Goal: Task Accomplishment & Management: Manage account settings

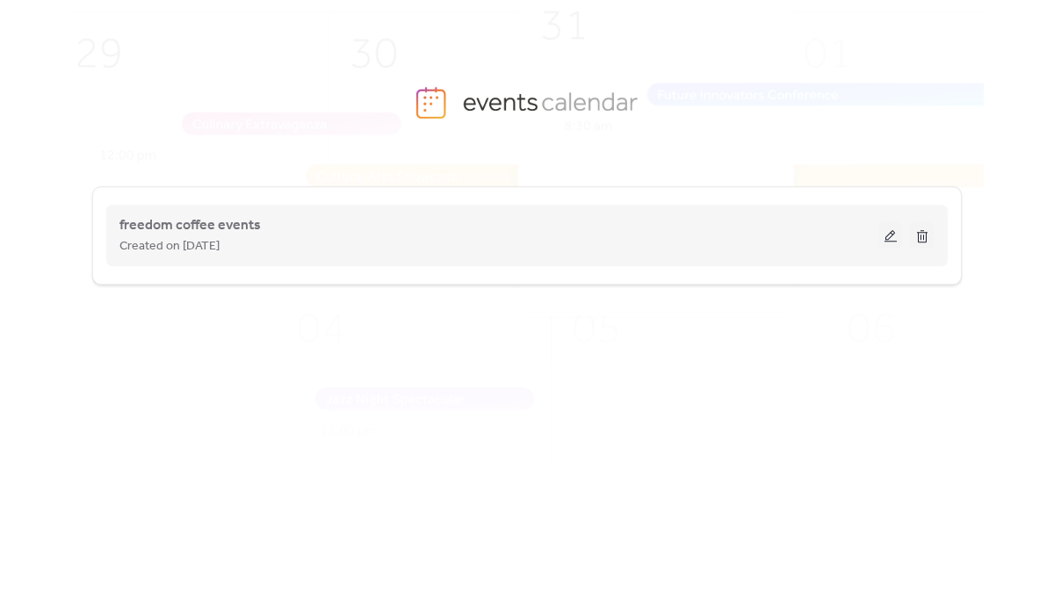
click at [892, 236] on button at bounding box center [891, 235] width 25 height 26
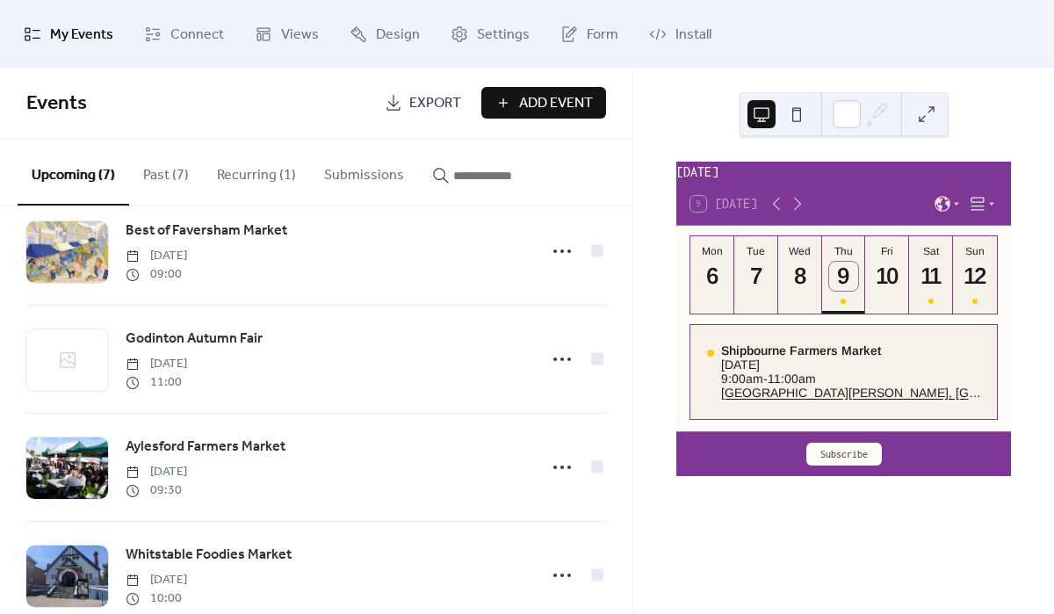
scroll to position [233, 0]
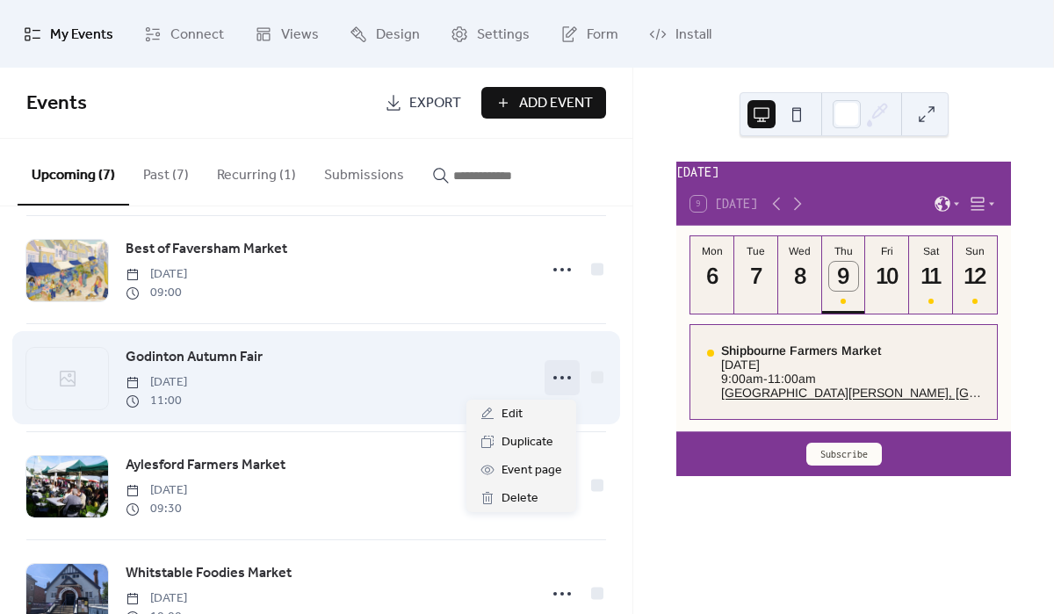
click at [552, 376] on icon at bounding box center [562, 378] width 28 height 28
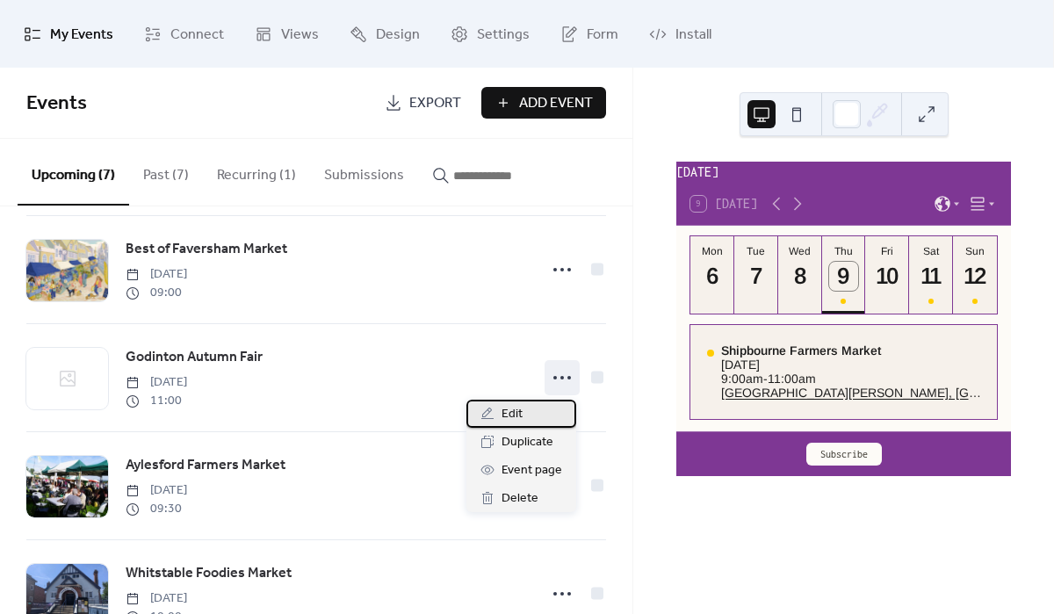
click at [506, 416] on span "Edit" at bounding box center [512, 414] width 21 height 21
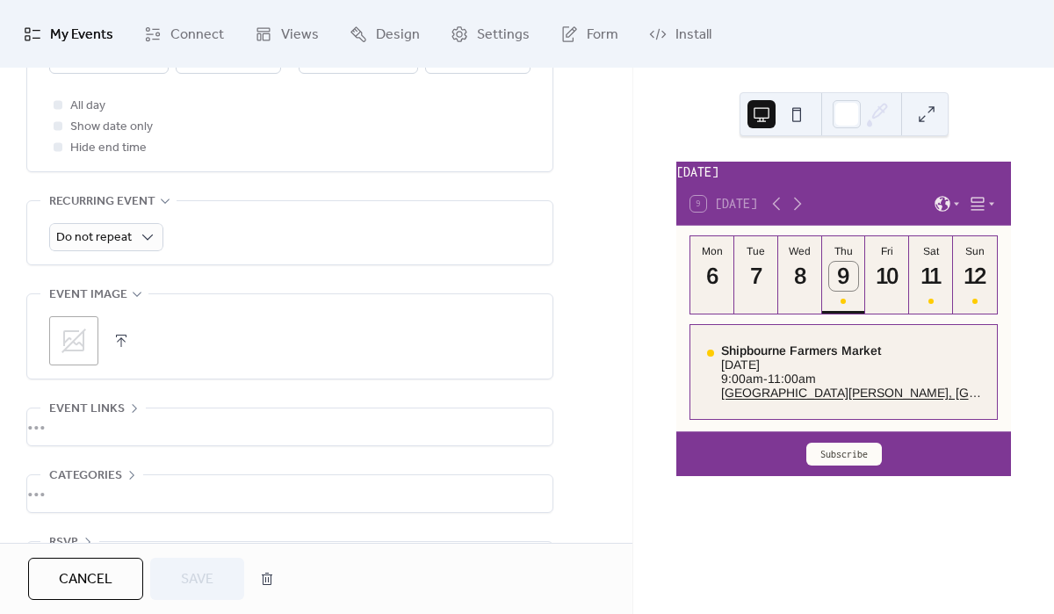
scroll to position [756, 0]
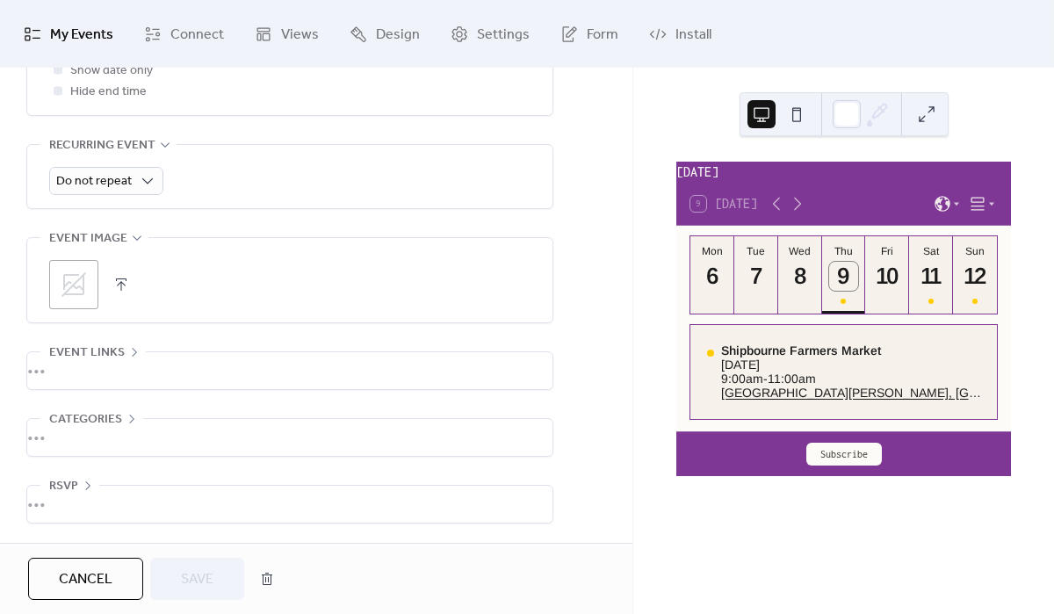
click at [71, 286] on icon at bounding box center [74, 284] width 25 height 25
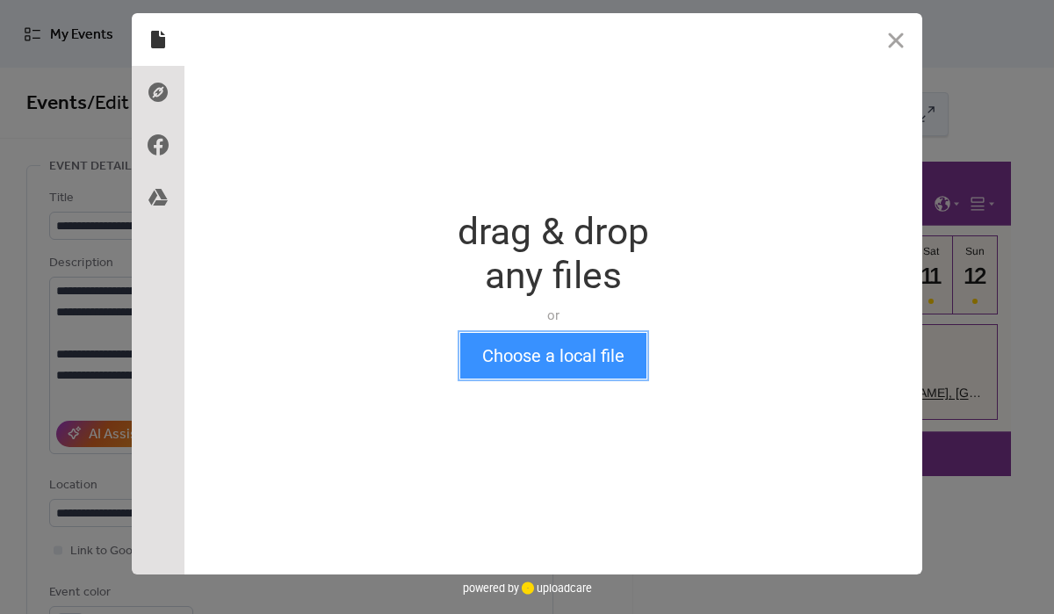
click at [538, 358] on button "Choose a local file" at bounding box center [553, 356] width 186 height 46
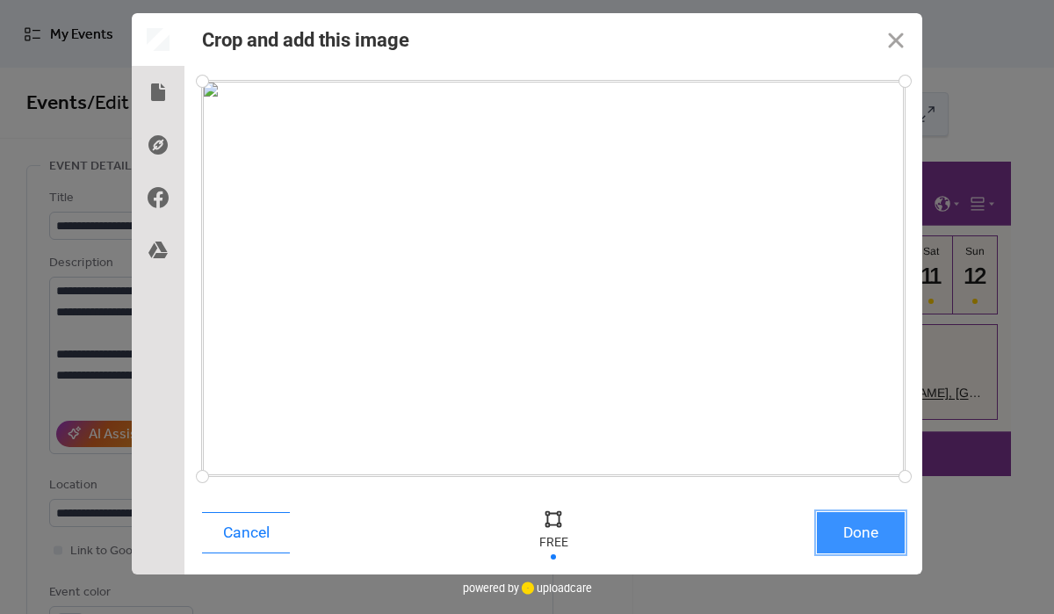
click at [878, 538] on button "Done" at bounding box center [861, 532] width 88 height 41
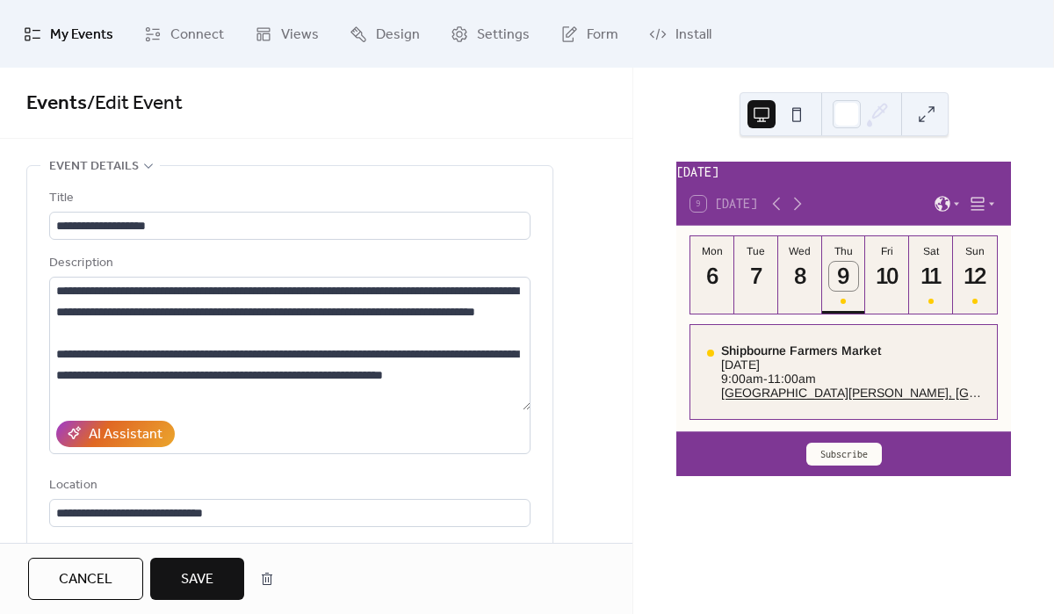
click at [214, 583] on button "Save" at bounding box center [197, 579] width 94 height 42
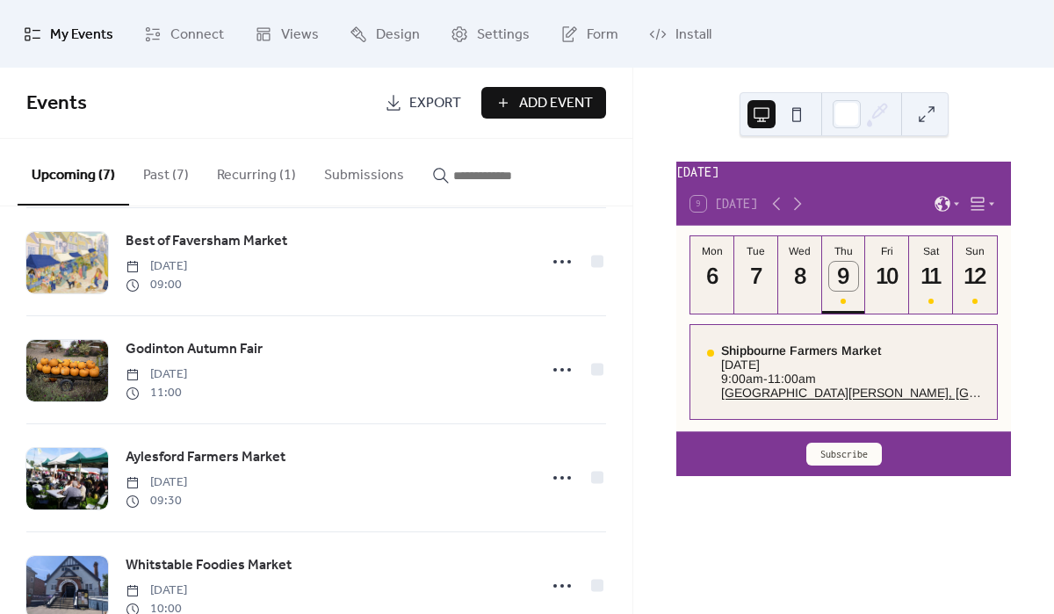
scroll to position [403, 0]
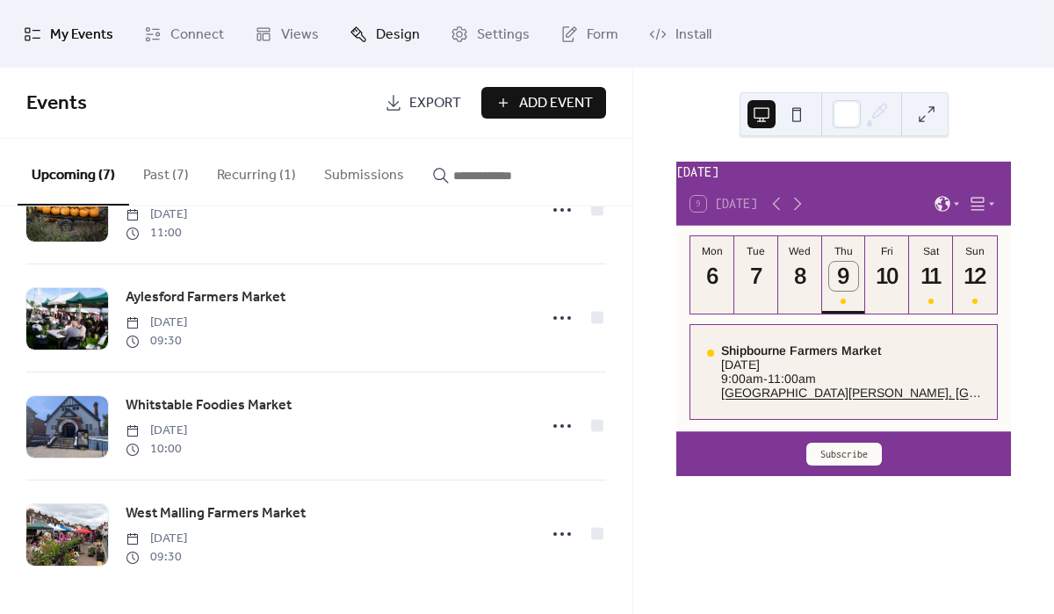
click at [379, 42] on span "Design" at bounding box center [398, 34] width 44 height 27
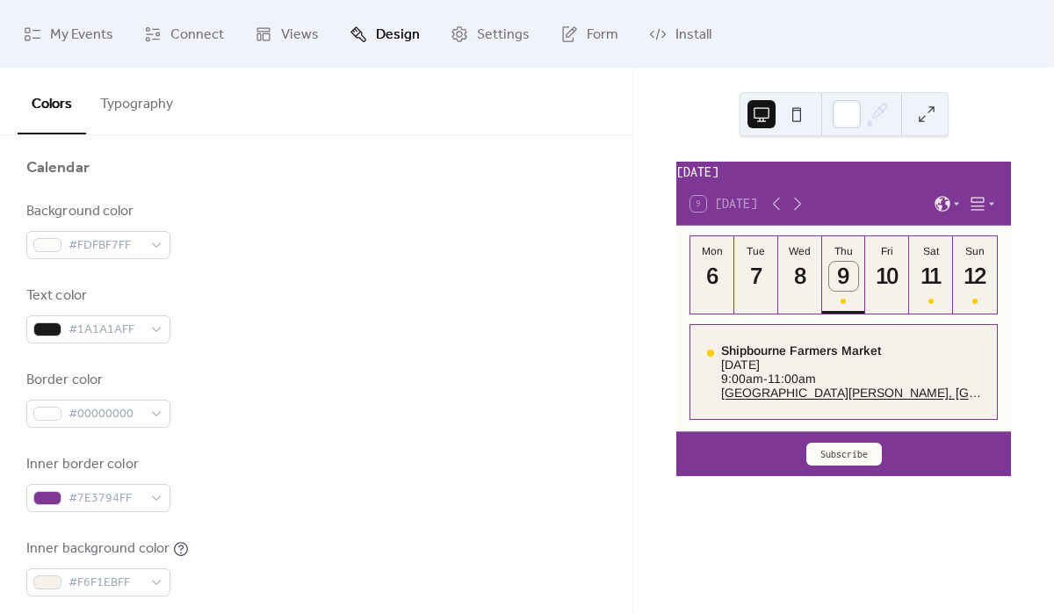
scroll to position [233, 0]
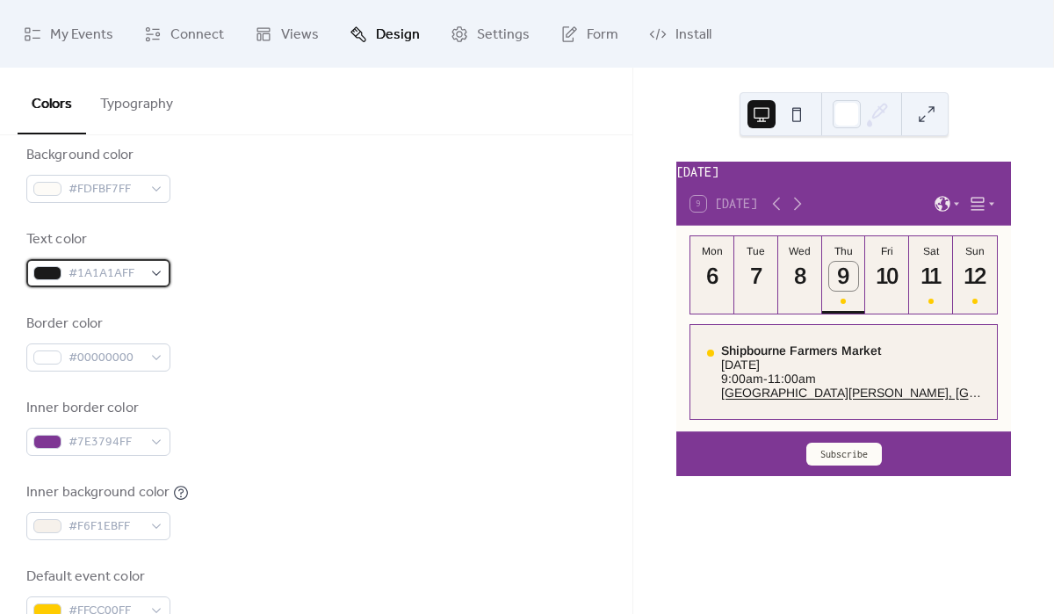
click at [131, 274] on span "#1A1A1AFF" at bounding box center [106, 274] width 74 height 21
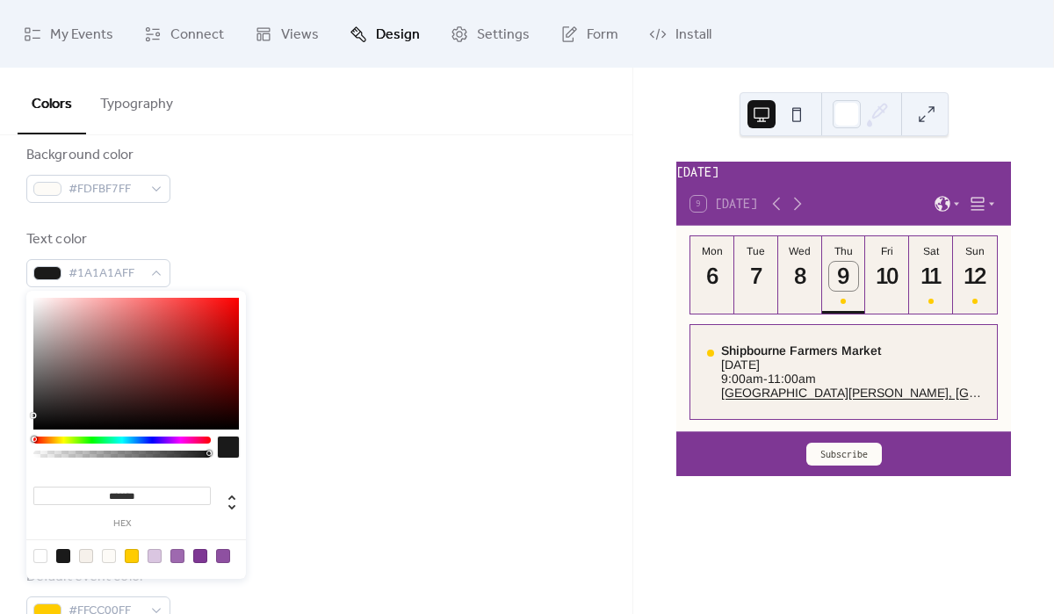
click at [40, 556] on div at bounding box center [40, 556] width 14 height 14
type input "*"
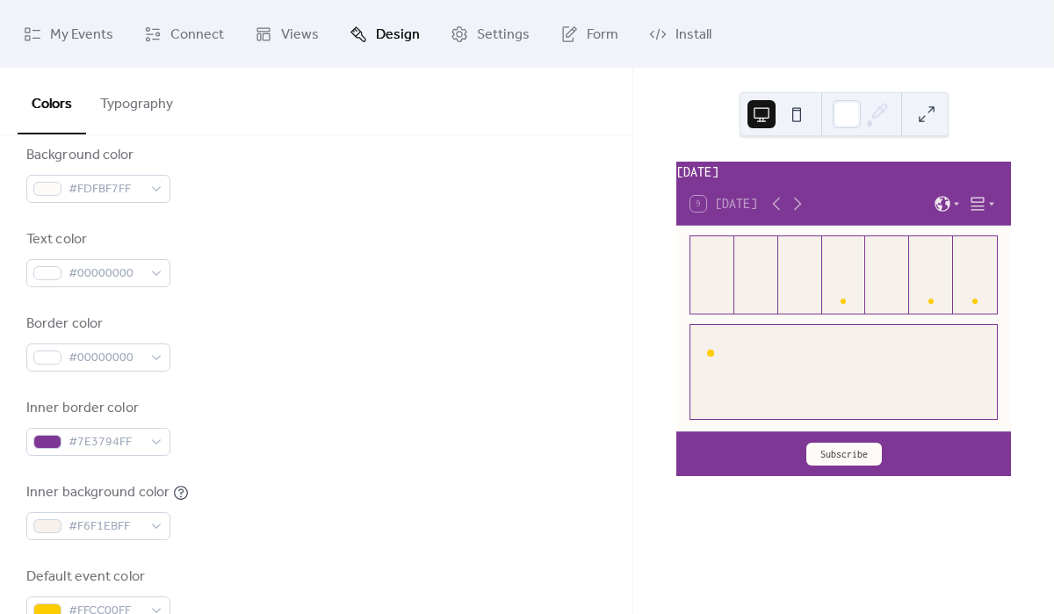
click at [472, 398] on div "Inner border color #7E3794FF" at bounding box center [316, 427] width 580 height 58
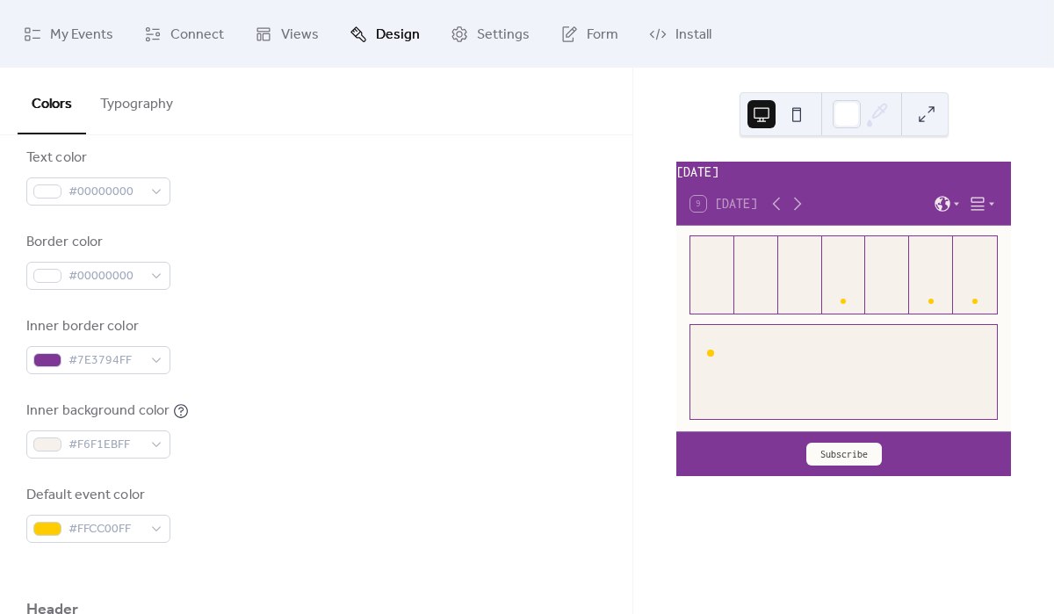
scroll to position [342, 0]
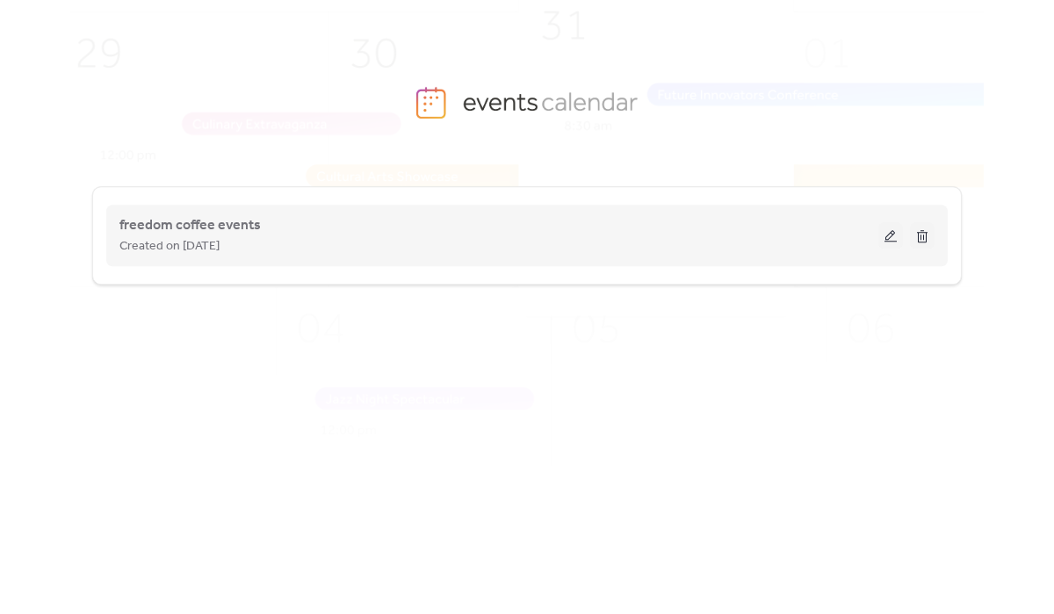
click at [891, 235] on button at bounding box center [891, 235] width 25 height 26
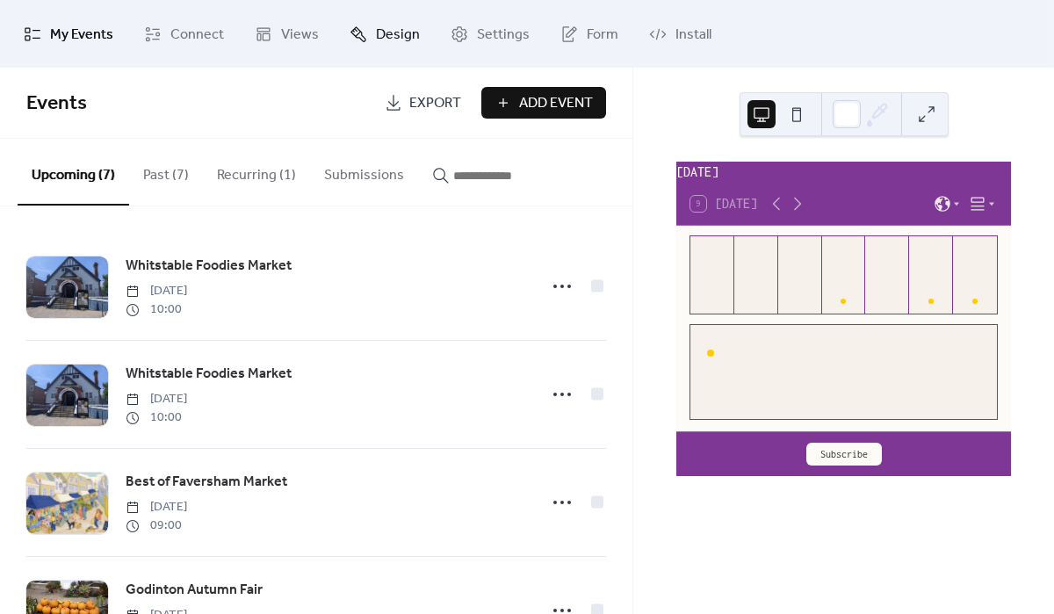
click at [403, 30] on span "Design" at bounding box center [398, 34] width 44 height 27
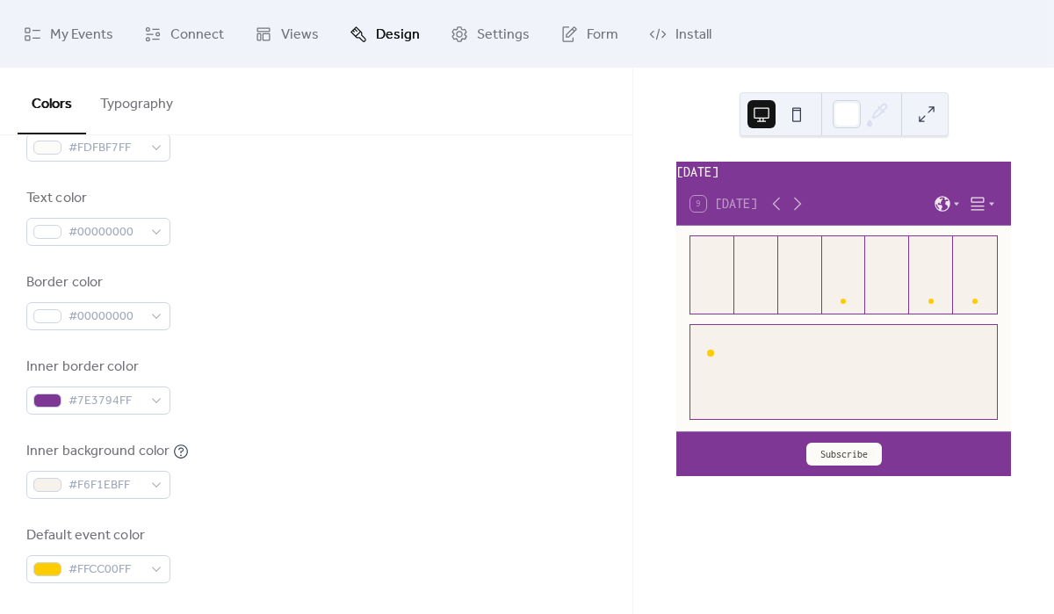
scroll to position [283, 0]
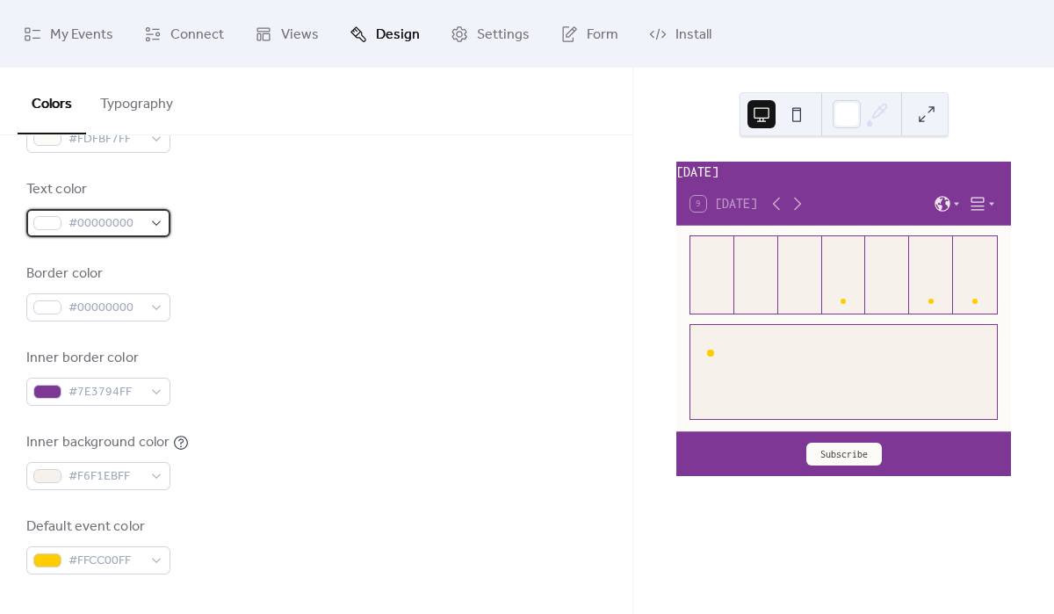
click at [105, 221] on span "#00000000" at bounding box center [106, 224] width 74 height 21
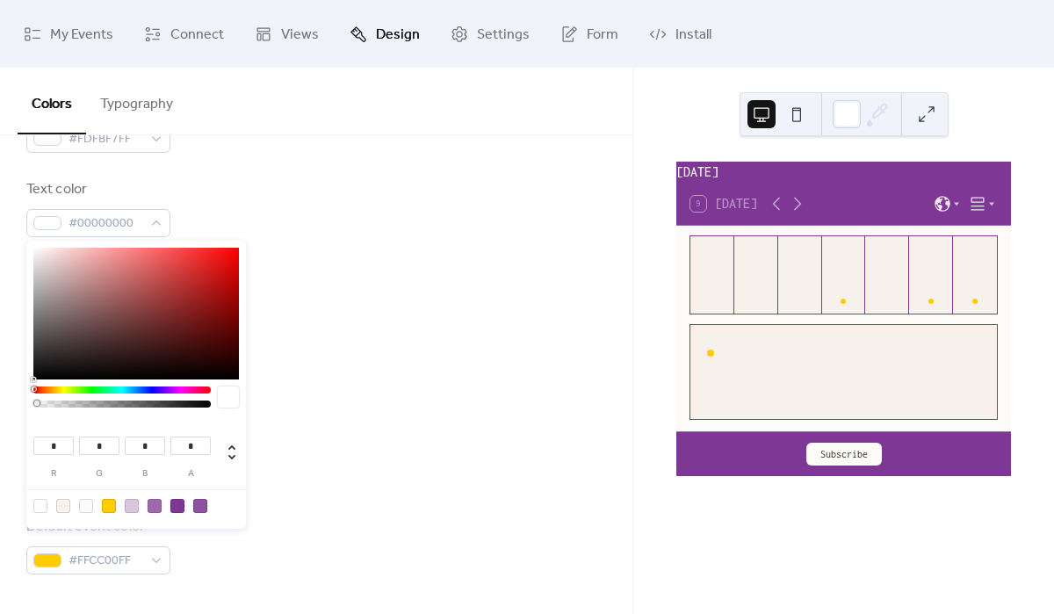
type input "**********"
click at [206, 405] on div at bounding box center [122, 404] width 172 height 7
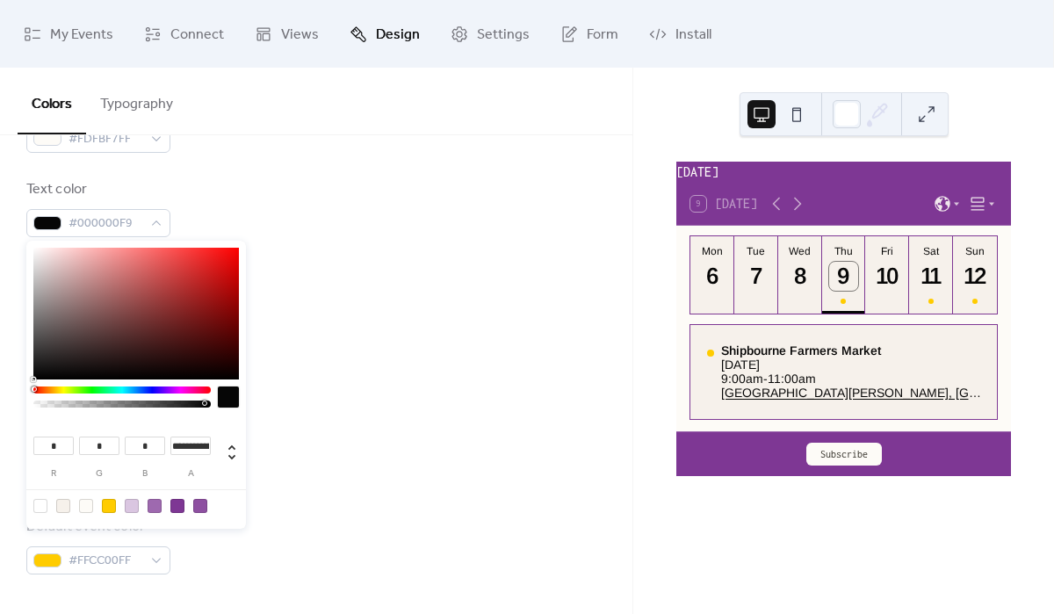
click at [380, 348] on div "Inner border color #7E3794FF" at bounding box center [316, 377] width 580 height 58
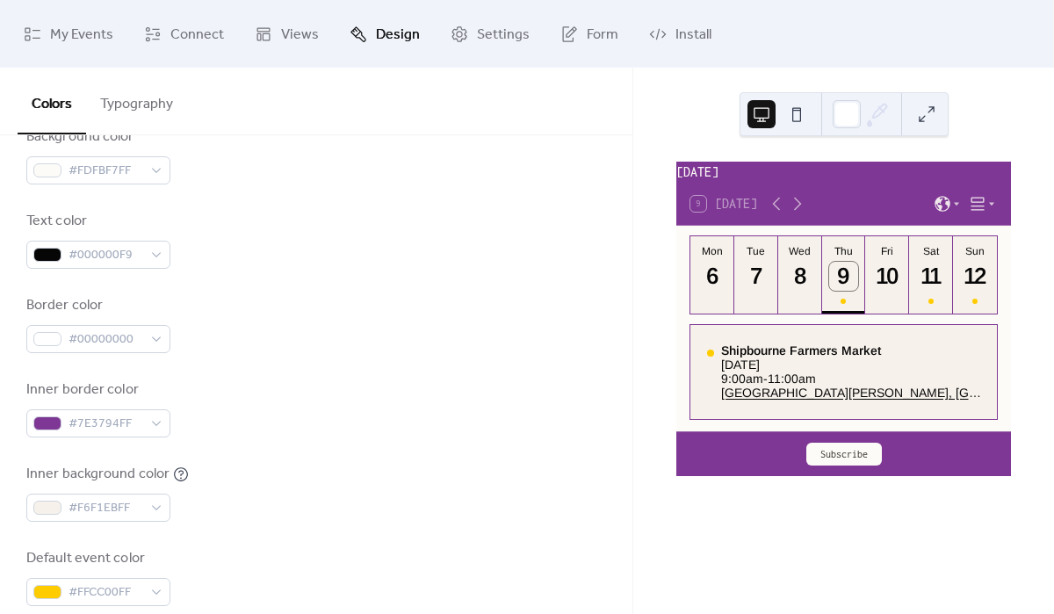
scroll to position [256, 0]
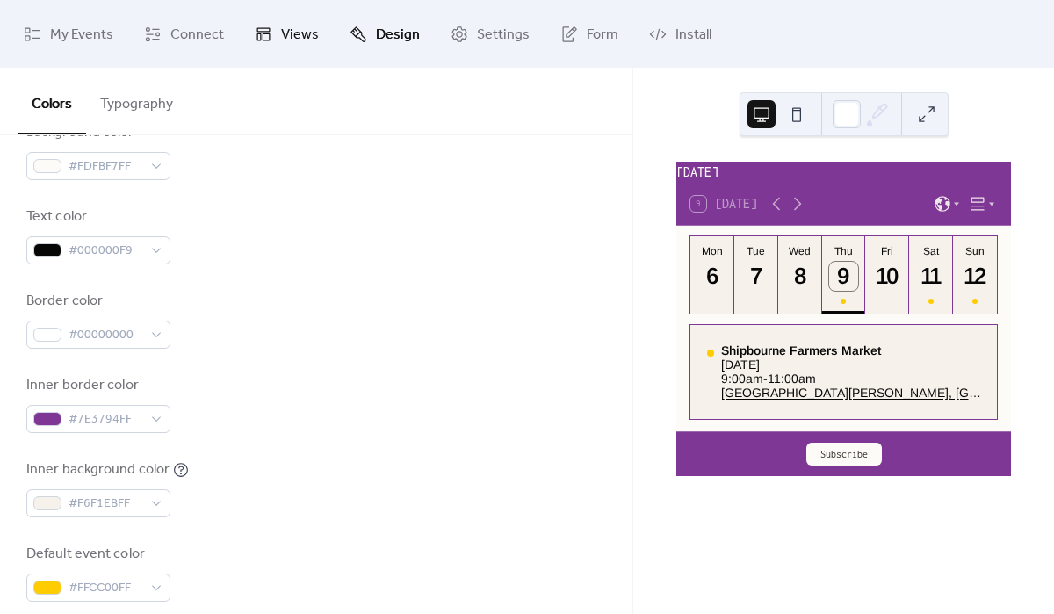
click at [273, 48] on link "Views" at bounding box center [287, 34] width 90 height 54
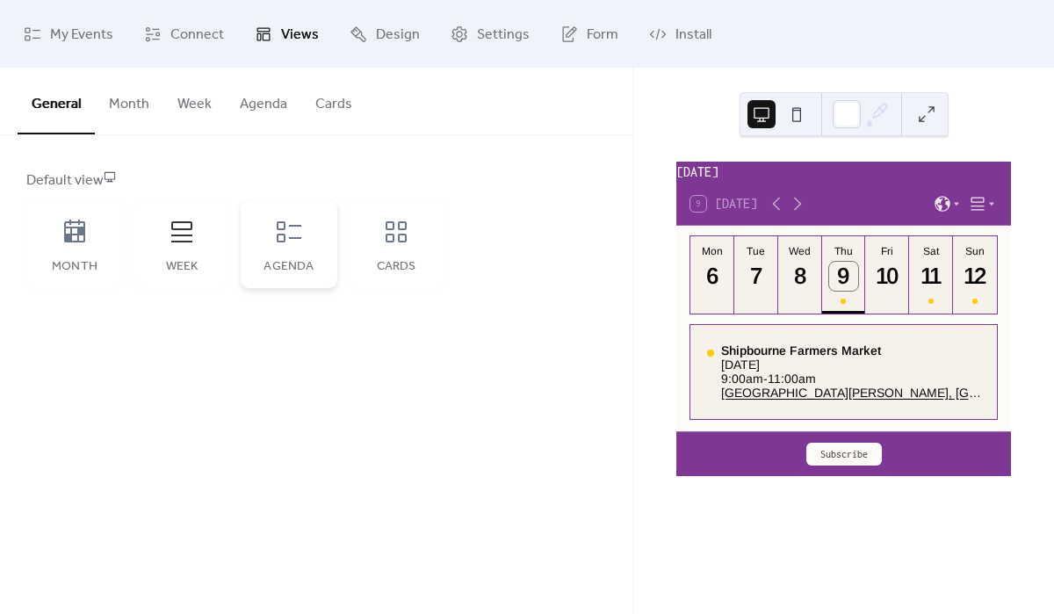
click at [298, 236] on icon at bounding box center [289, 232] width 28 height 28
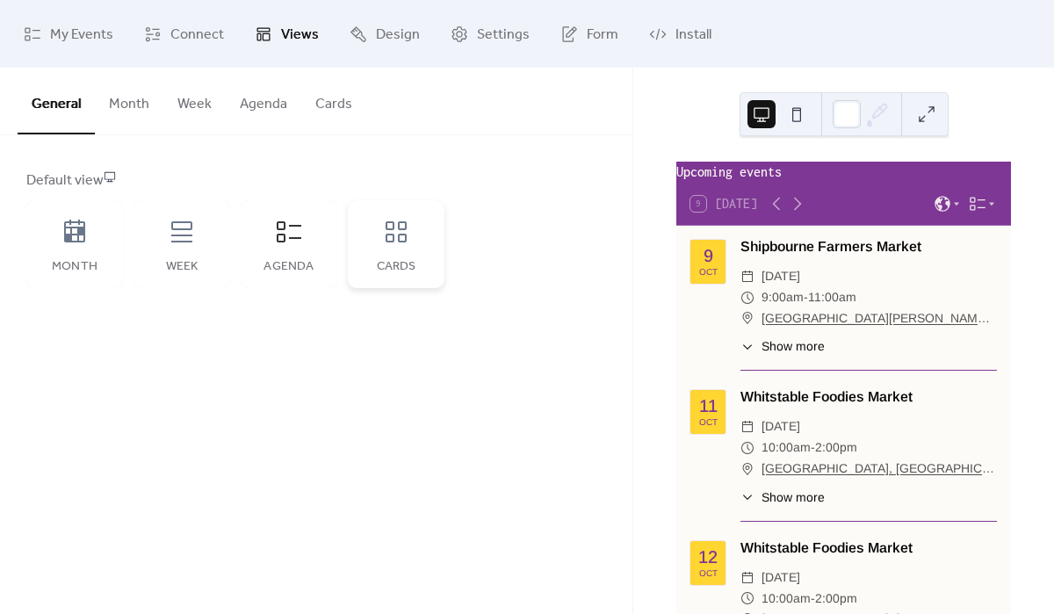
click at [363, 236] on div "Cards" at bounding box center [396, 244] width 97 height 88
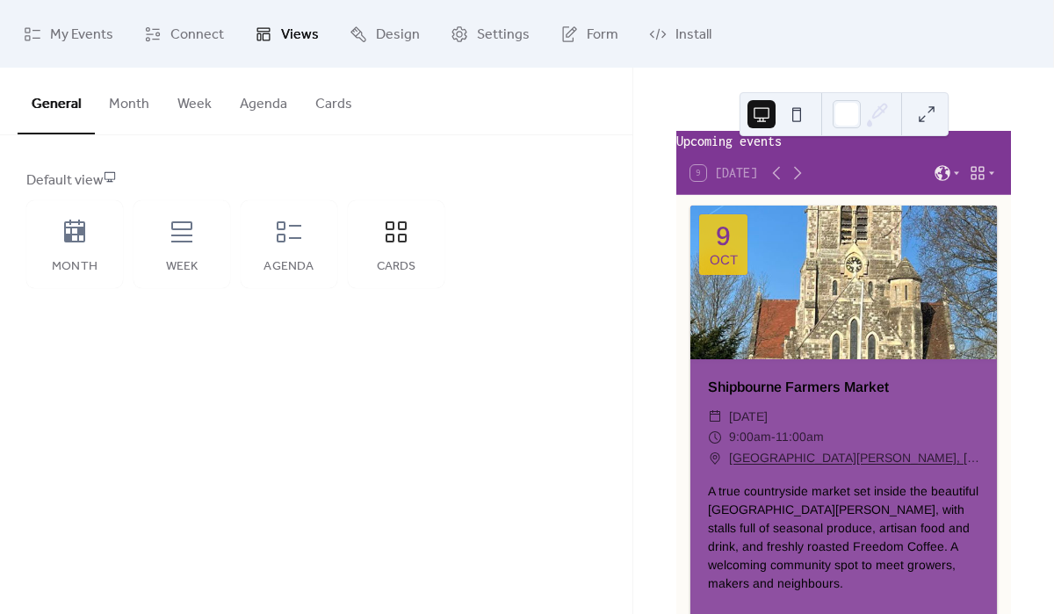
scroll to position [131, 0]
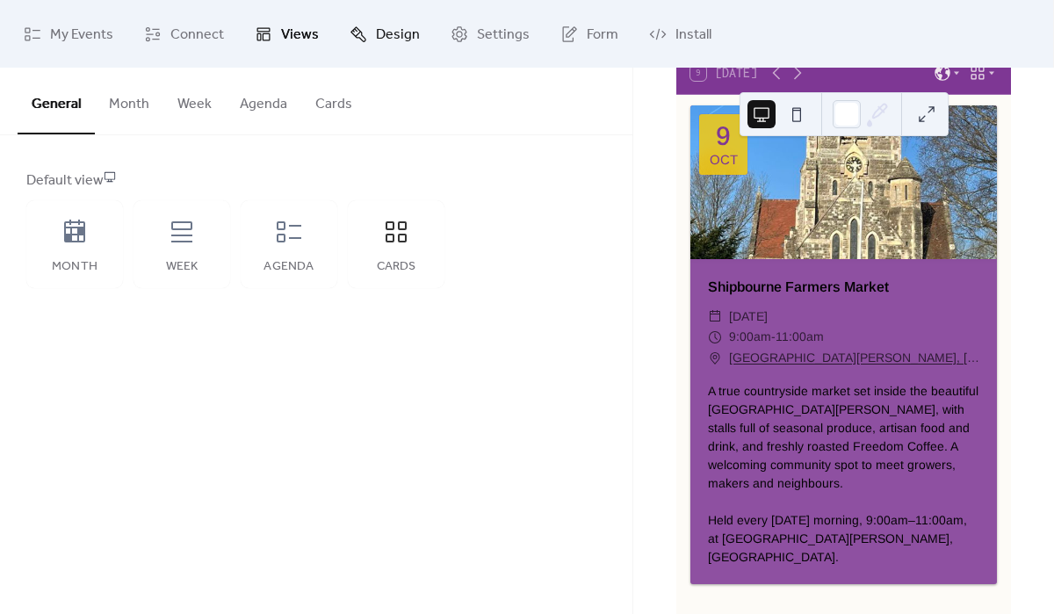
click at [381, 35] on span "Design" at bounding box center [398, 34] width 44 height 27
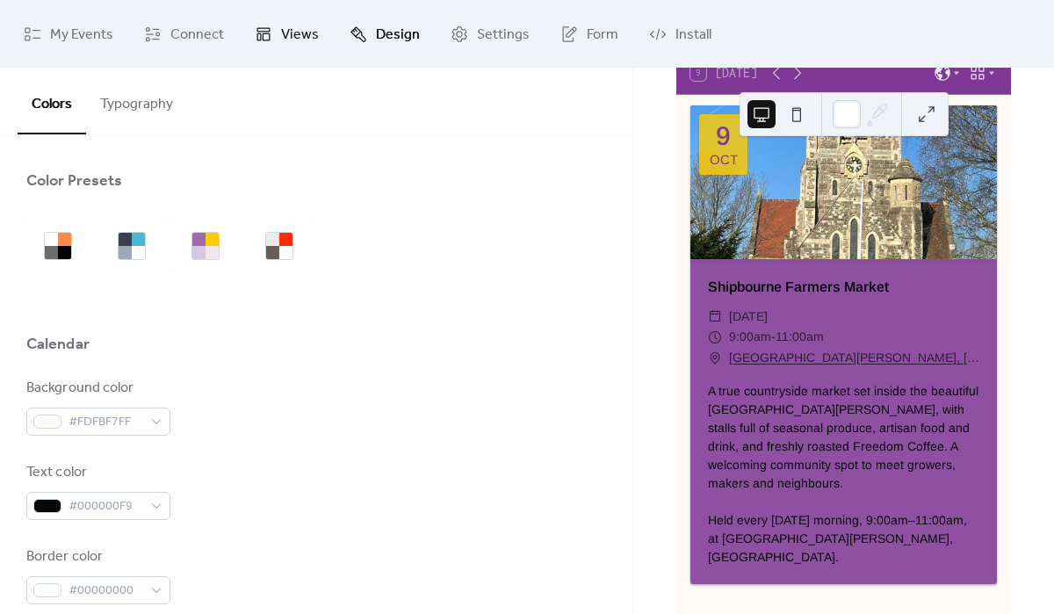
click at [288, 23] on span "Views" at bounding box center [300, 34] width 38 height 27
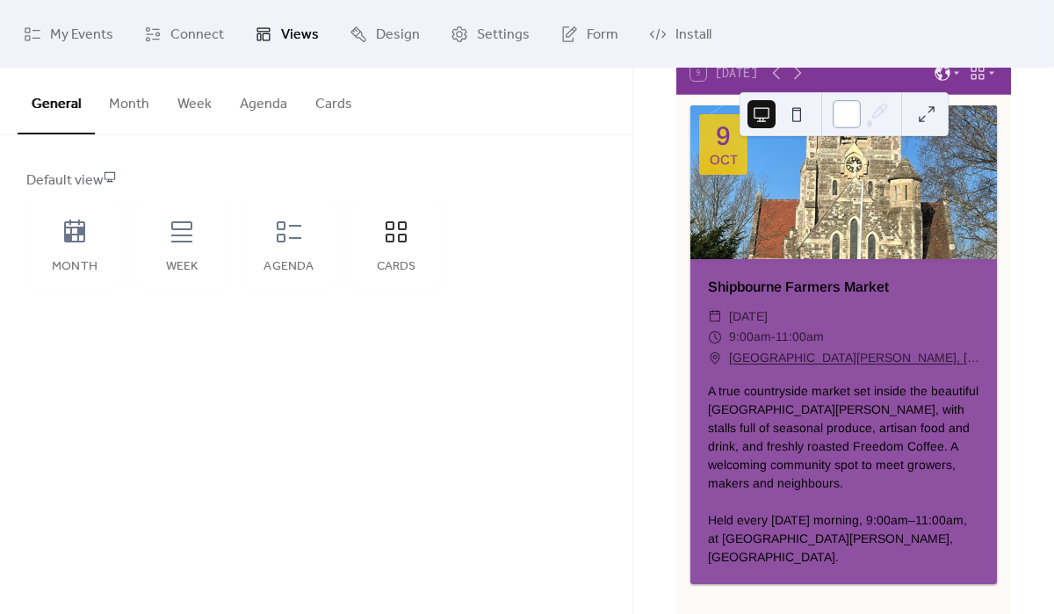
click at [847, 118] on div at bounding box center [847, 114] width 28 height 28
click at [943, 320] on div "​ [DATE]" at bounding box center [843, 317] width 271 height 21
click at [335, 103] on button "Cards" at bounding box center [333, 100] width 65 height 65
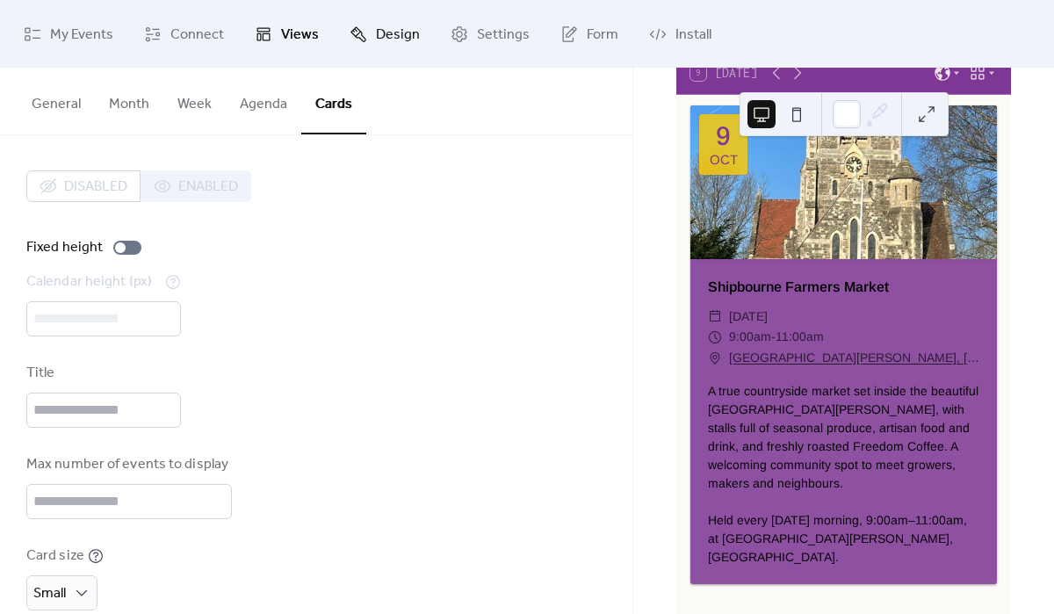
click at [388, 30] on span "Design" at bounding box center [398, 34] width 44 height 27
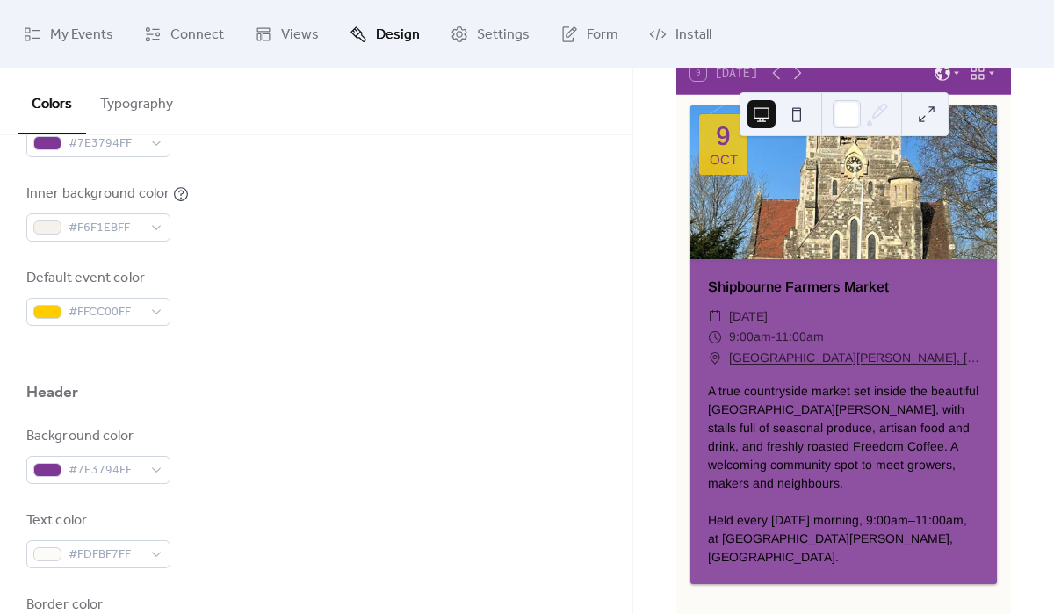
scroll to position [507, 0]
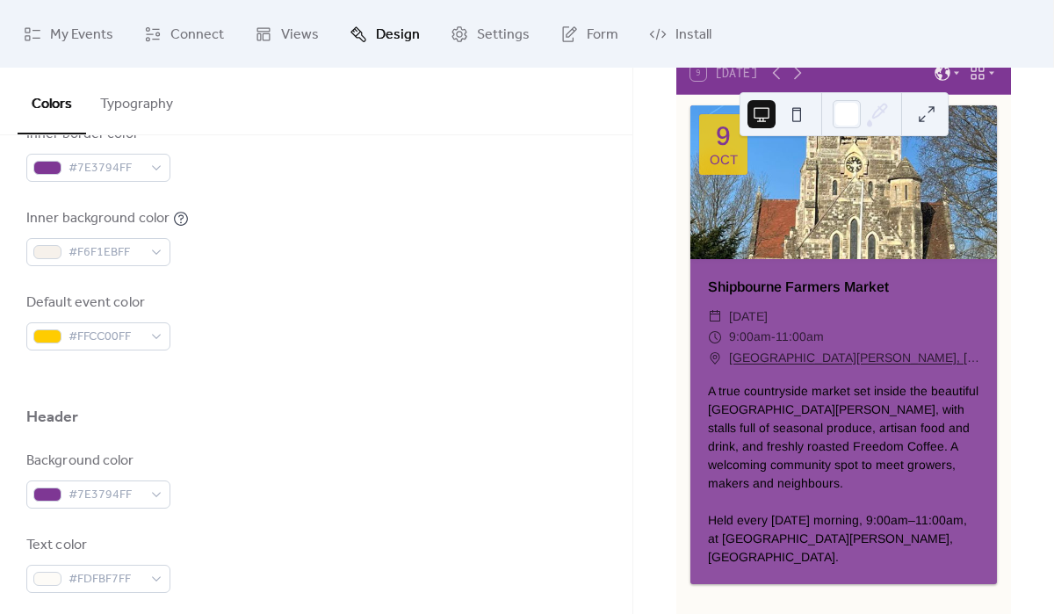
drag, startPoint x: 879, startPoint y: 330, endPoint x: 720, endPoint y: 324, distance: 158.3
click at [721, 325] on div "​ [DATE]" at bounding box center [843, 317] width 271 height 21
click at [764, 328] on span "[DATE]" at bounding box center [748, 317] width 39 height 21
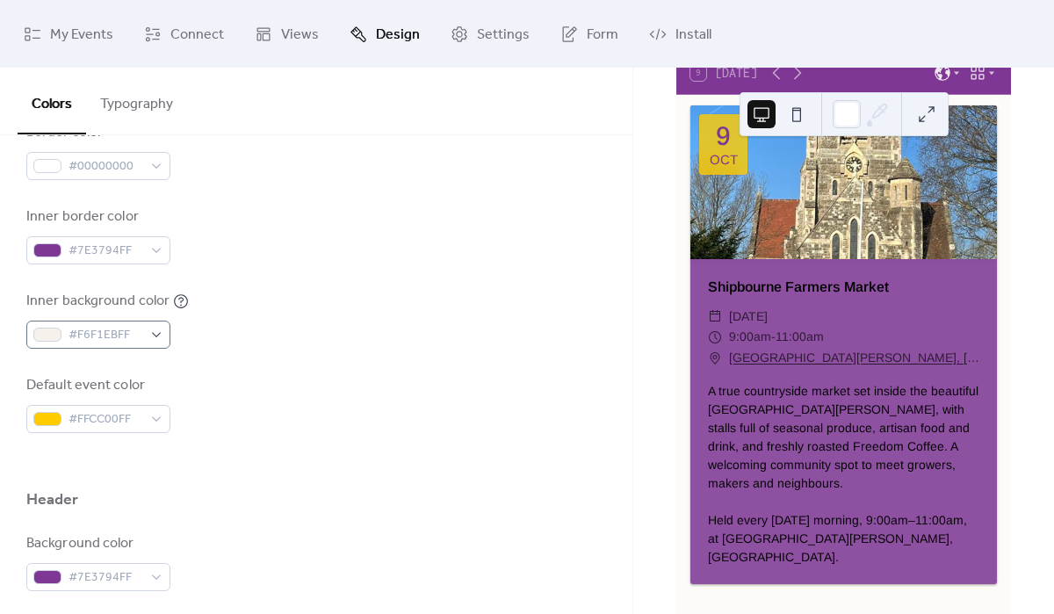
scroll to position [379, 0]
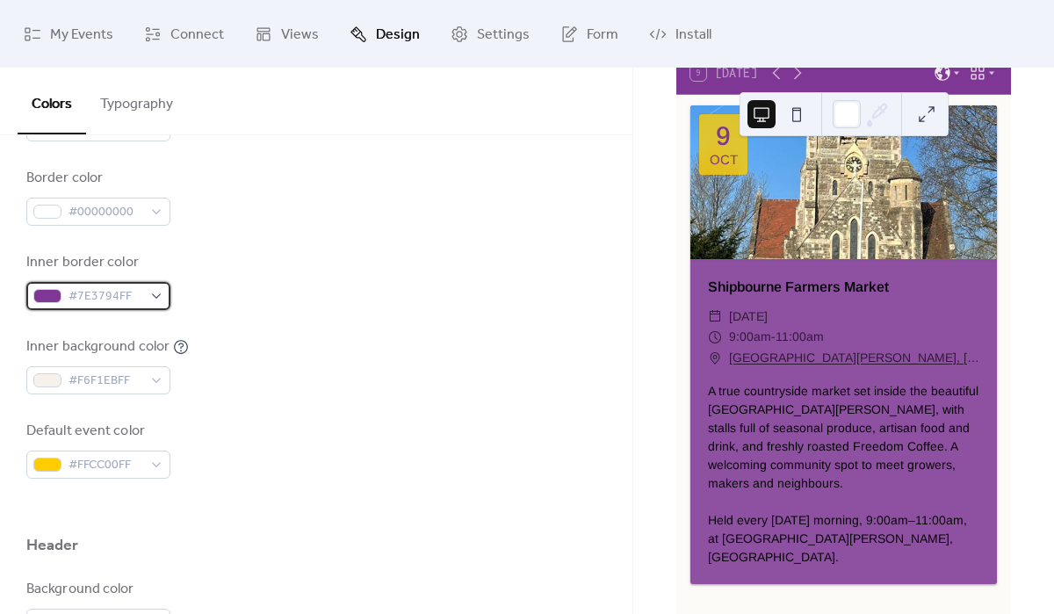
click at [137, 297] on span "#7E3794FF" at bounding box center [106, 296] width 74 height 21
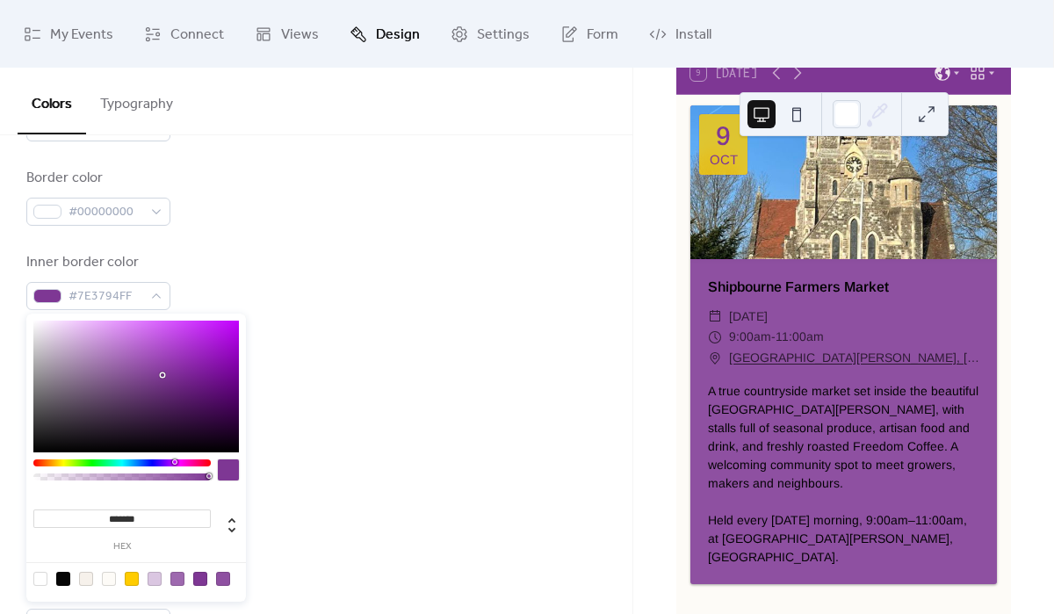
type input "*******"
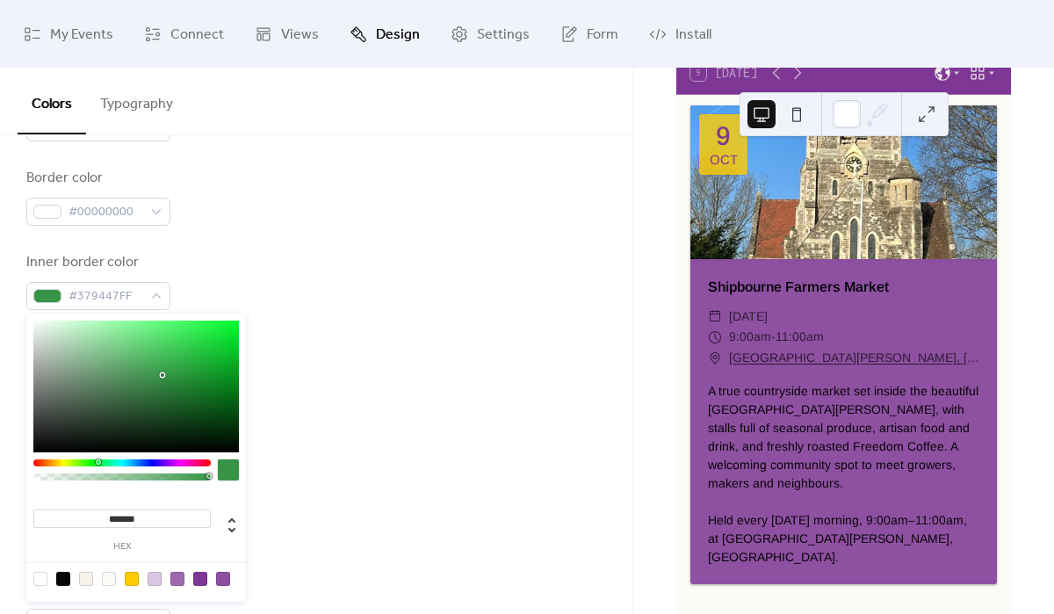
click at [98, 464] on div at bounding box center [121, 463] width 177 height 7
click at [419, 490] on div at bounding box center [316, 507] width 580 height 56
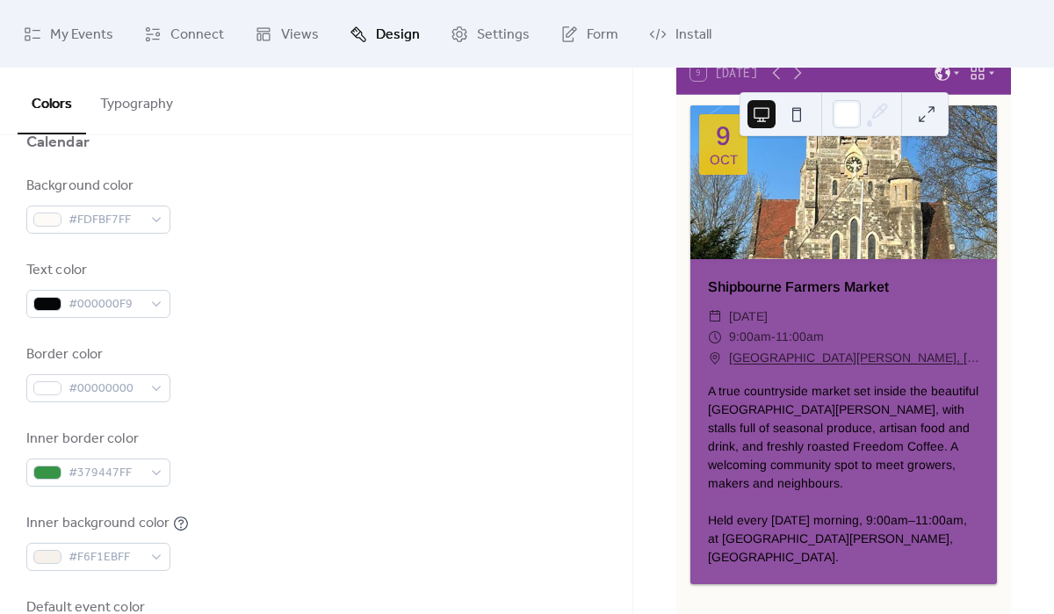
scroll to position [206, 0]
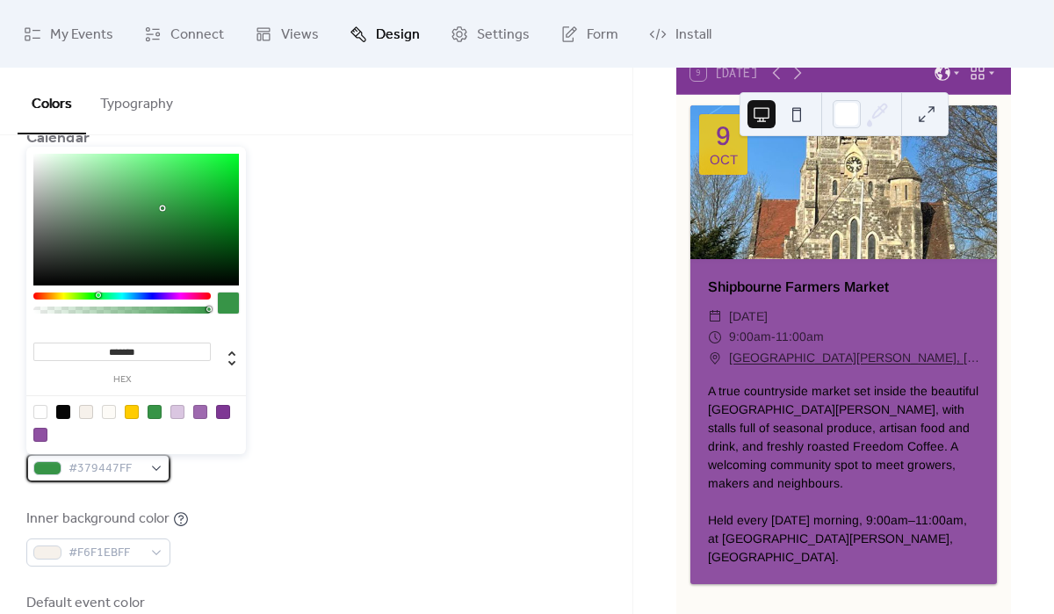
click at [139, 459] on span "#379447FF" at bounding box center [106, 469] width 74 height 21
click at [35, 409] on div at bounding box center [40, 412] width 14 height 14
type input "*"
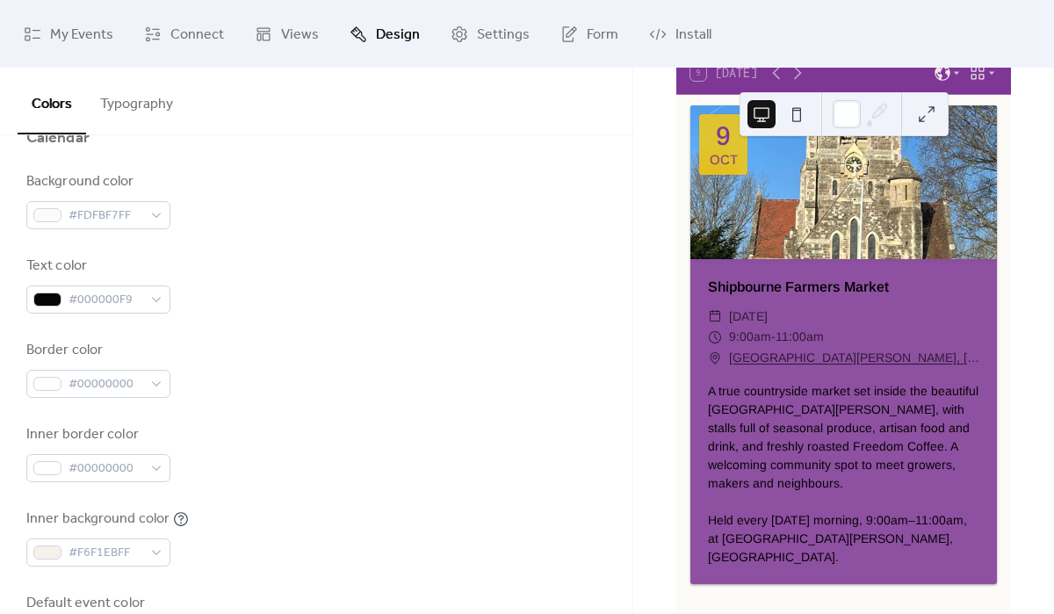
click at [369, 444] on div "Inner border color #00000000" at bounding box center [316, 453] width 580 height 58
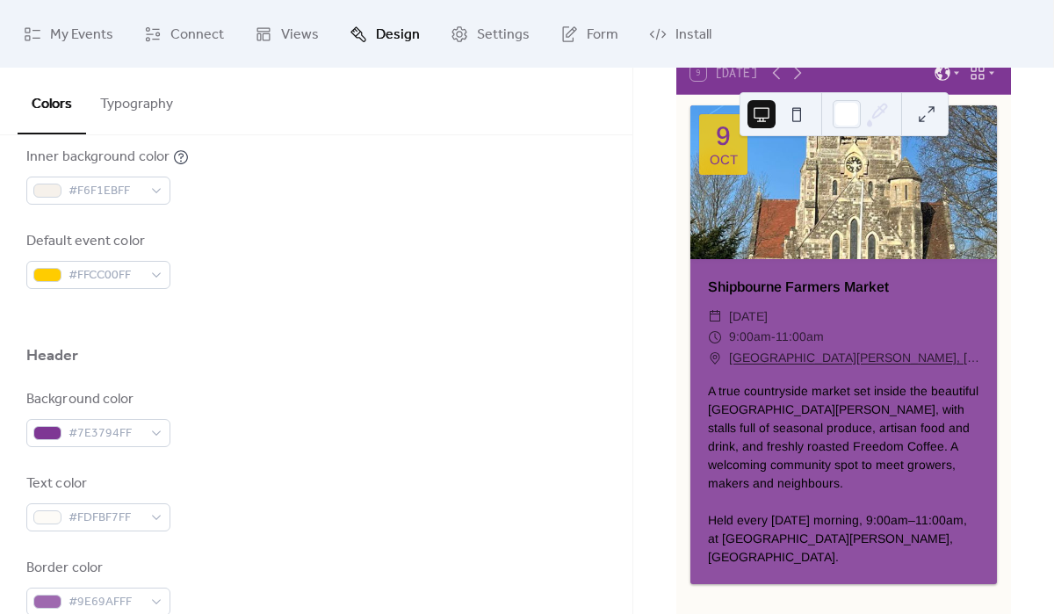
scroll to position [585, 0]
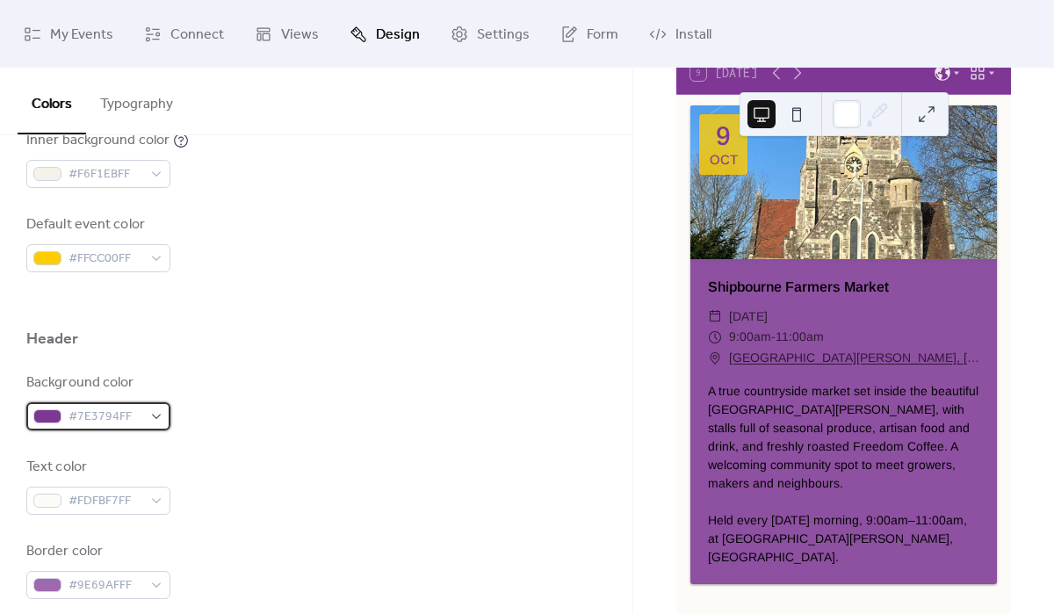
click at [127, 414] on span "#7E3794FF" at bounding box center [106, 417] width 74 height 21
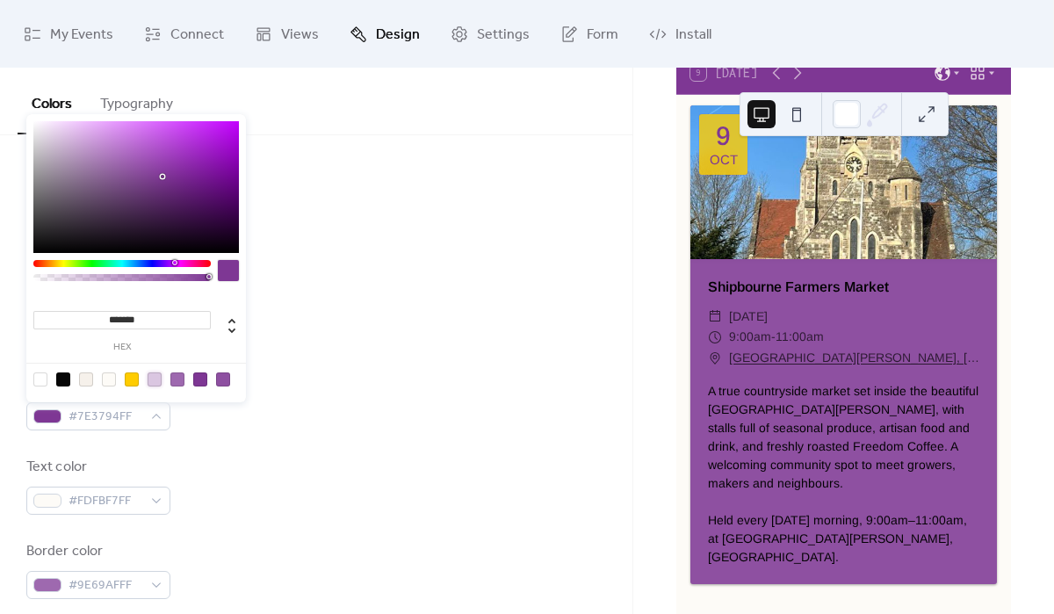
click at [148, 380] on div at bounding box center [155, 380] width 14 height 14
type input "*******"
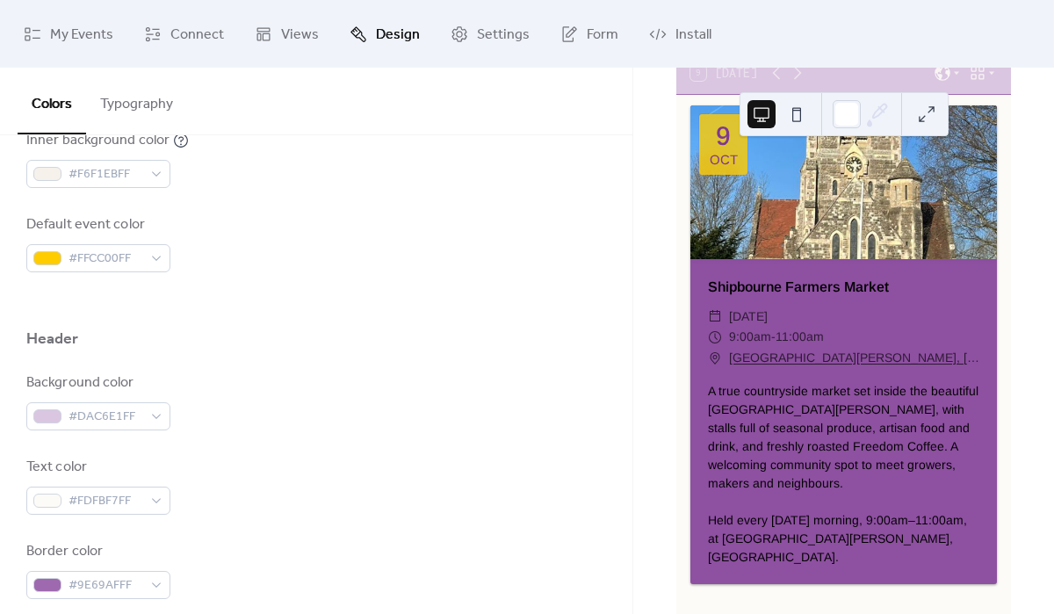
click at [352, 500] on div "Text color #FDFBF7FF" at bounding box center [316, 486] width 580 height 58
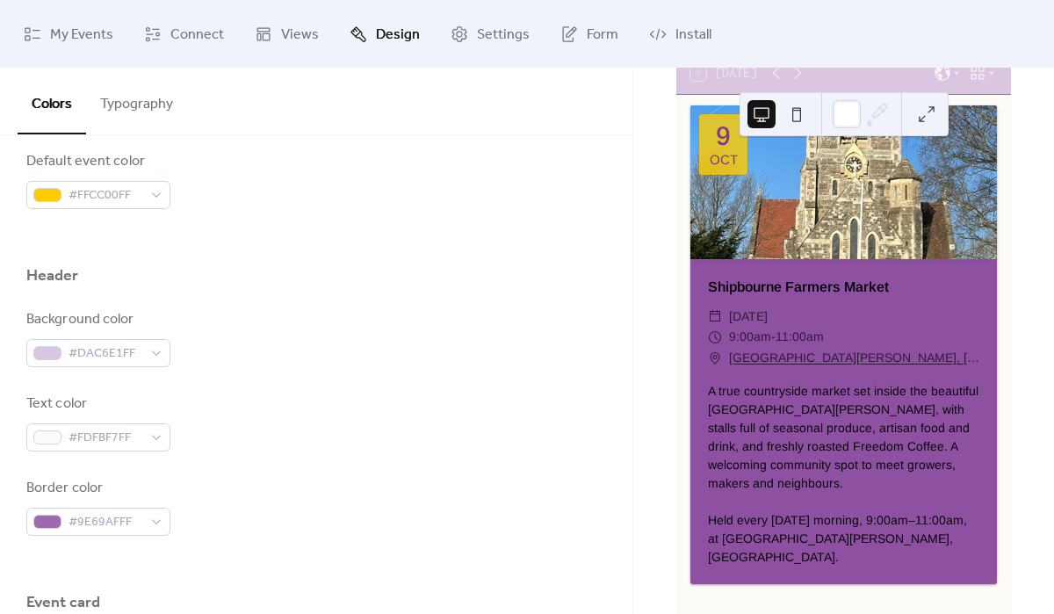
scroll to position [645, 0]
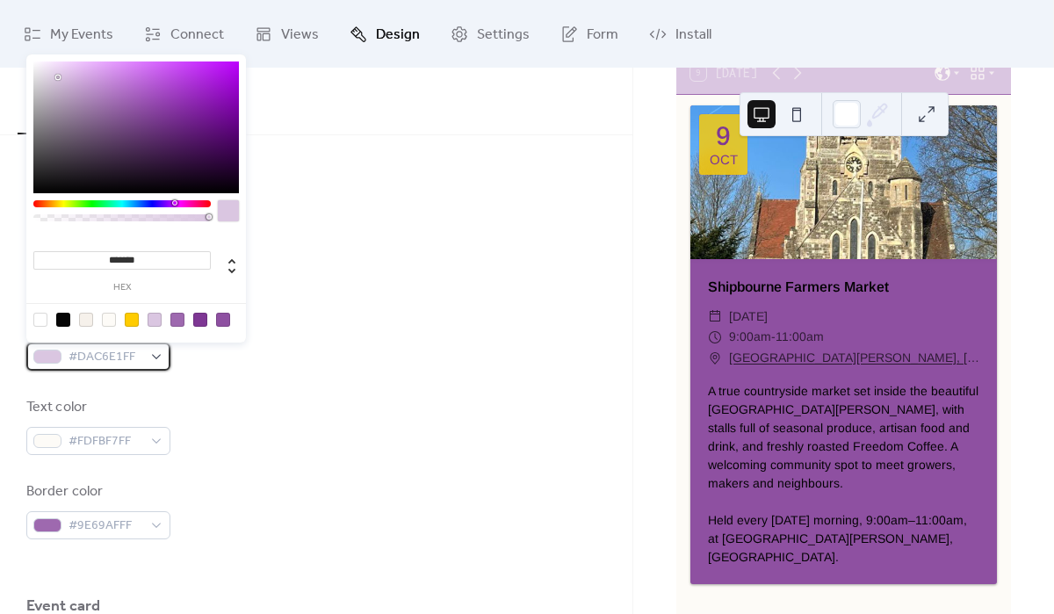
click at [154, 366] on div "#DAC6E1FF" at bounding box center [98, 357] width 144 height 28
click at [201, 321] on div at bounding box center [200, 320] width 14 height 14
type input "*******"
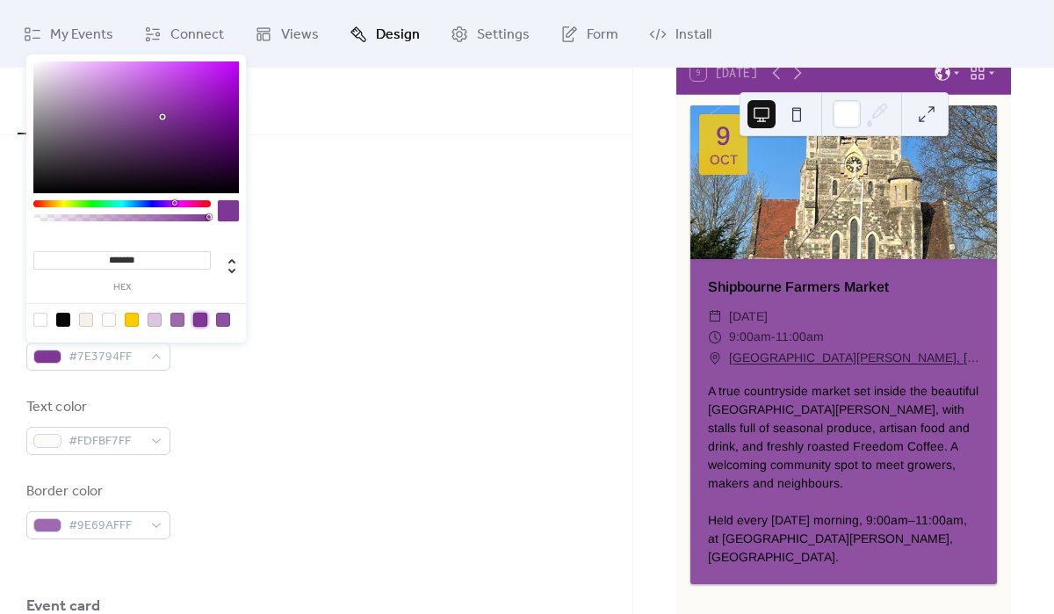
click at [314, 403] on div "Text color #FDFBF7FF" at bounding box center [316, 426] width 580 height 58
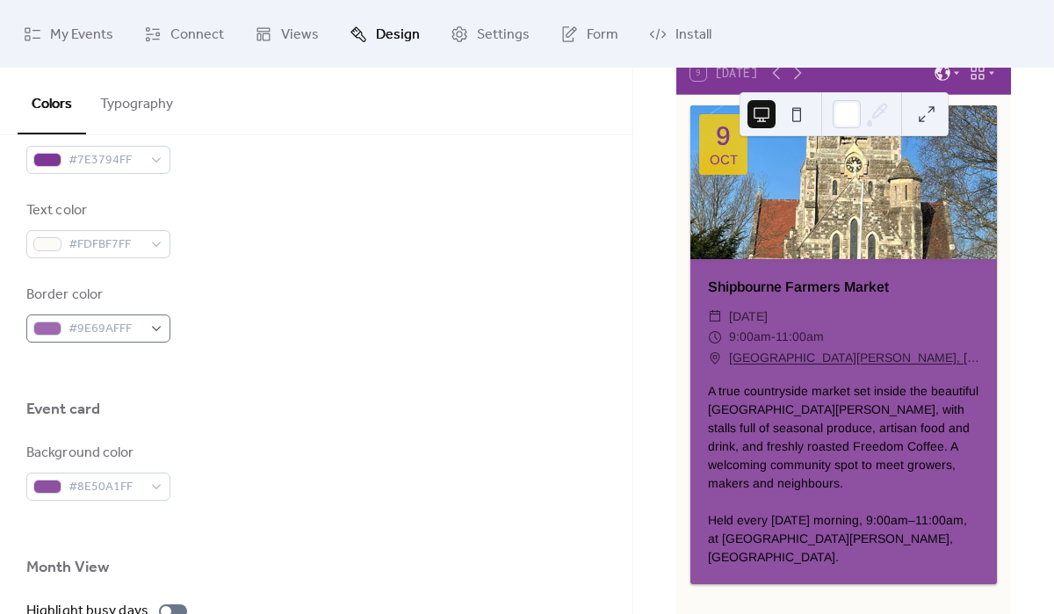
scroll to position [887, 0]
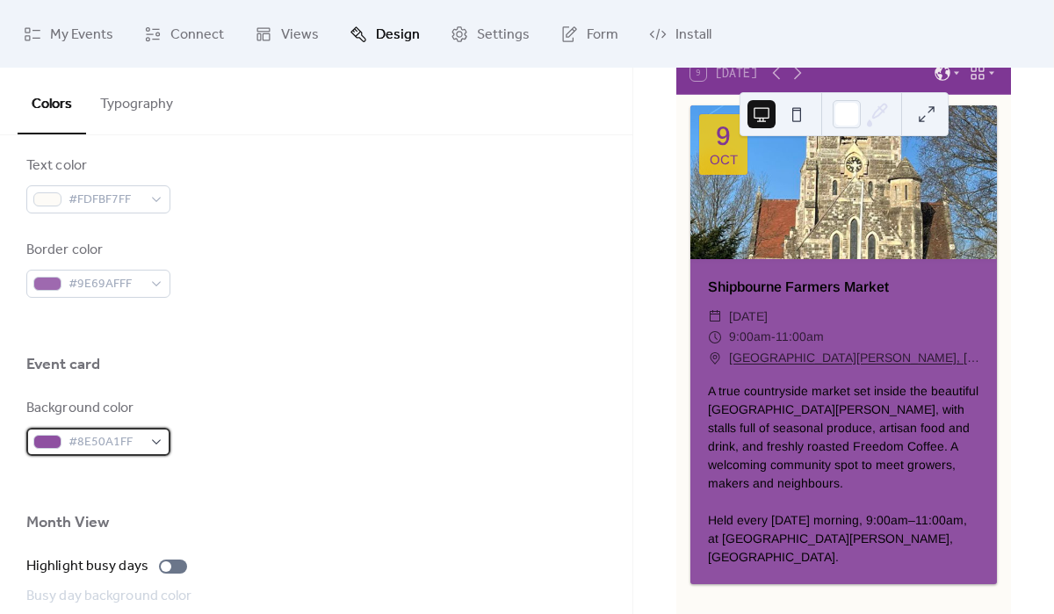
click at [134, 440] on span "#8E50A1FF" at bounding box center [106, 442] width 74 height 21
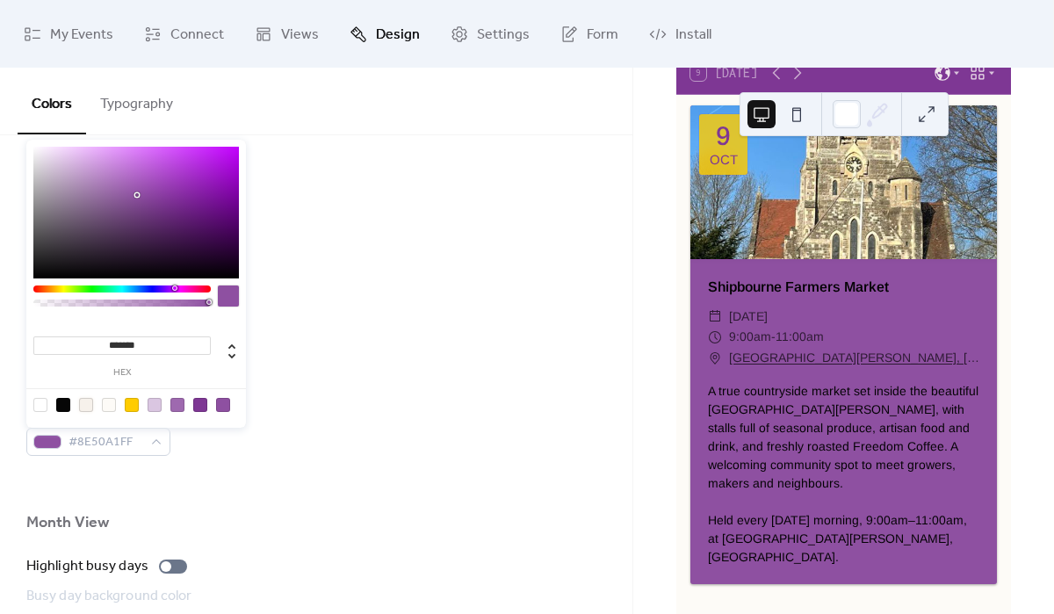
click at [89, 405] on div at bounding box center [86, 405] width 14 height 14
type input "*******"
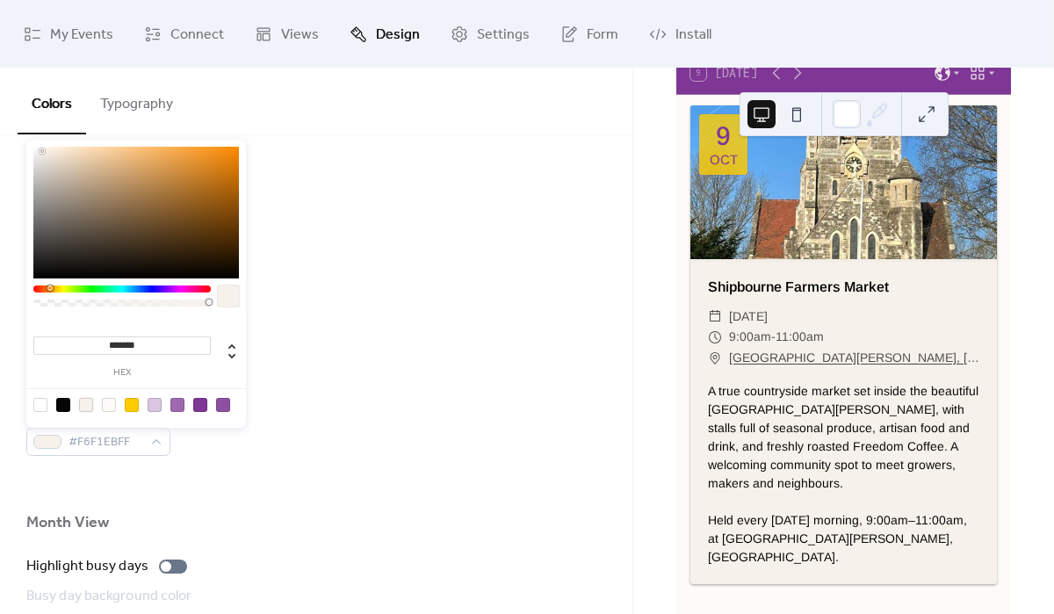
click at [400, 507] on div at bounding box center [316, 484] width 580 height 56
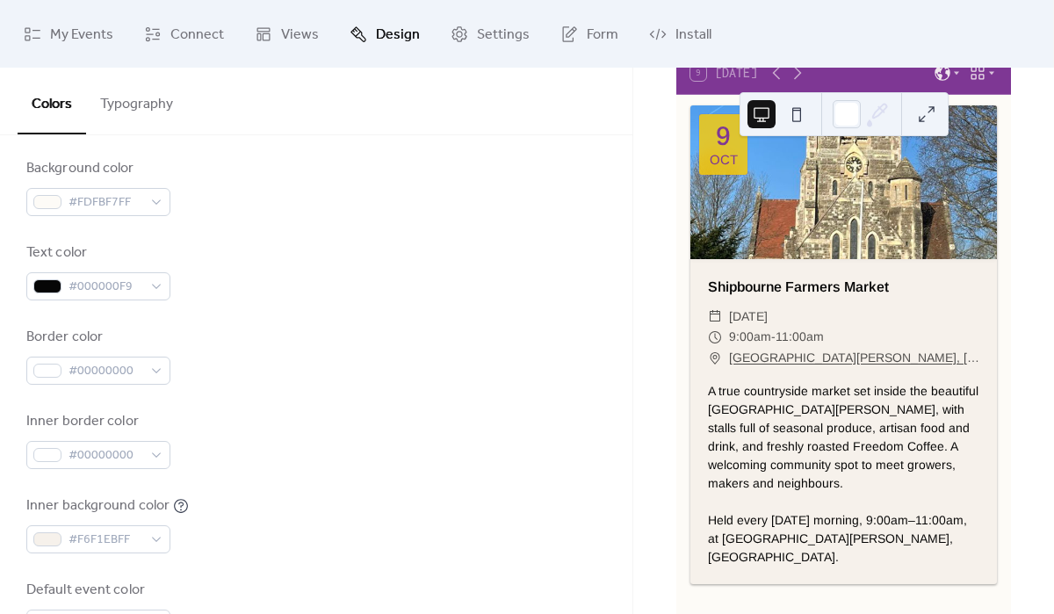
scroll to position [0, 0]
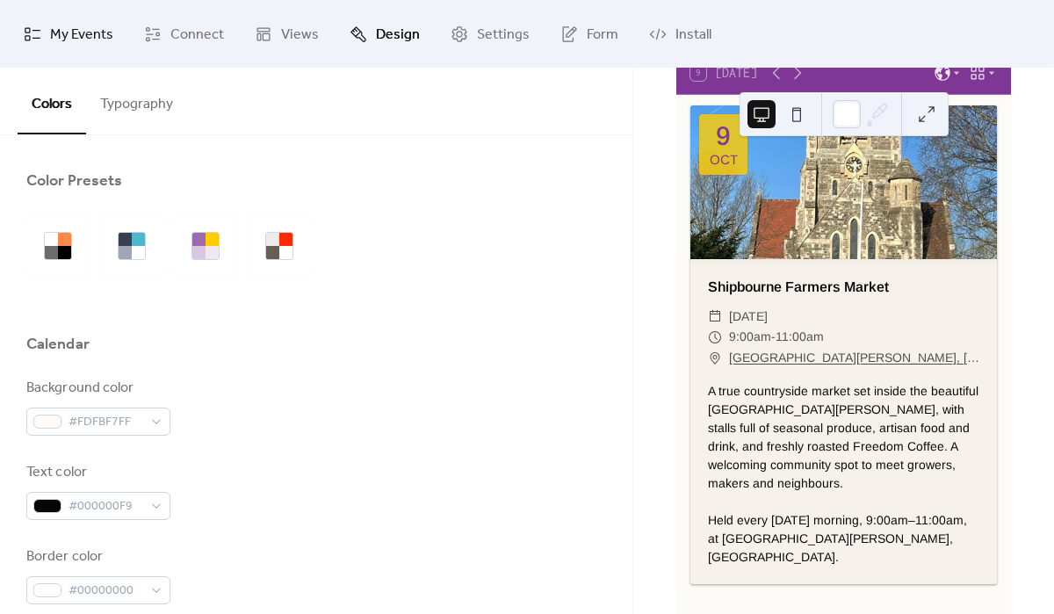
click at [70, 34] on span "My Events" at bounding box center [81, 34] width 63 height 27
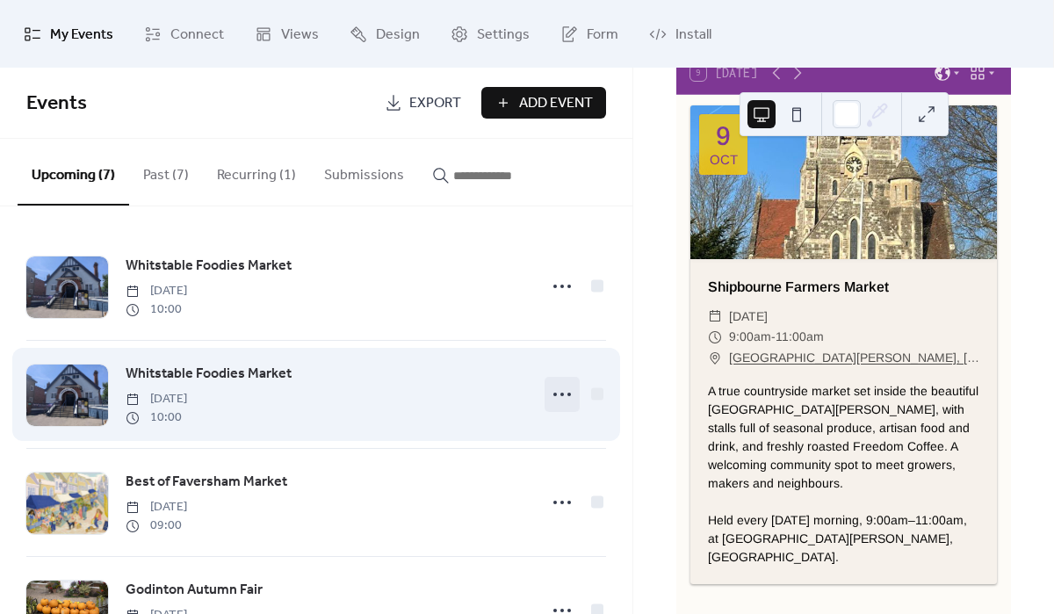
click at [559, 397] on icon at bounding box center [562, 394] width 28 height 28
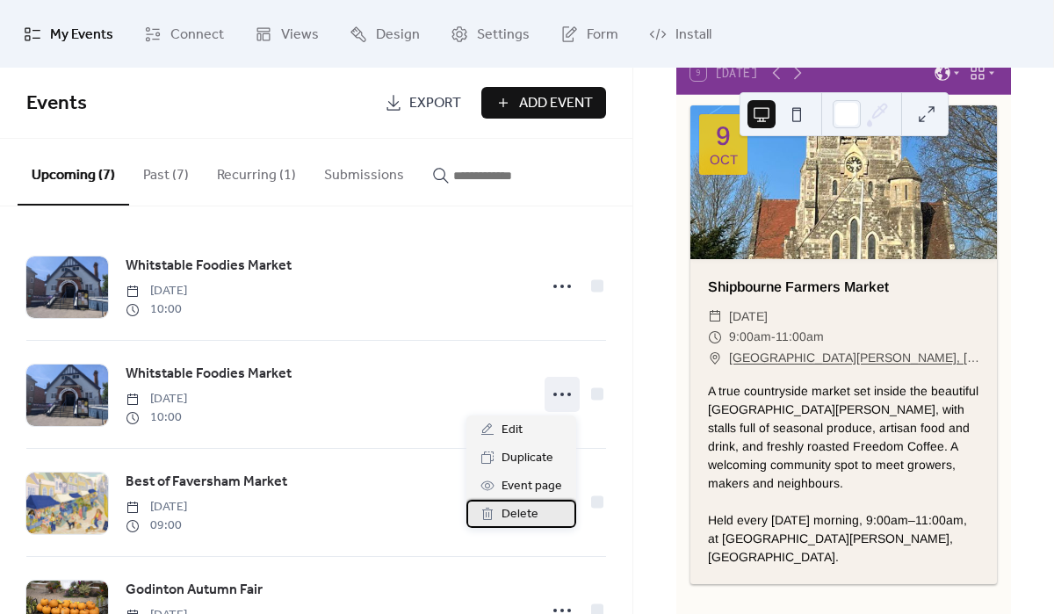
click at [546, 518] on div "Delete" at bounding box center [522, 514] width 110 height 28
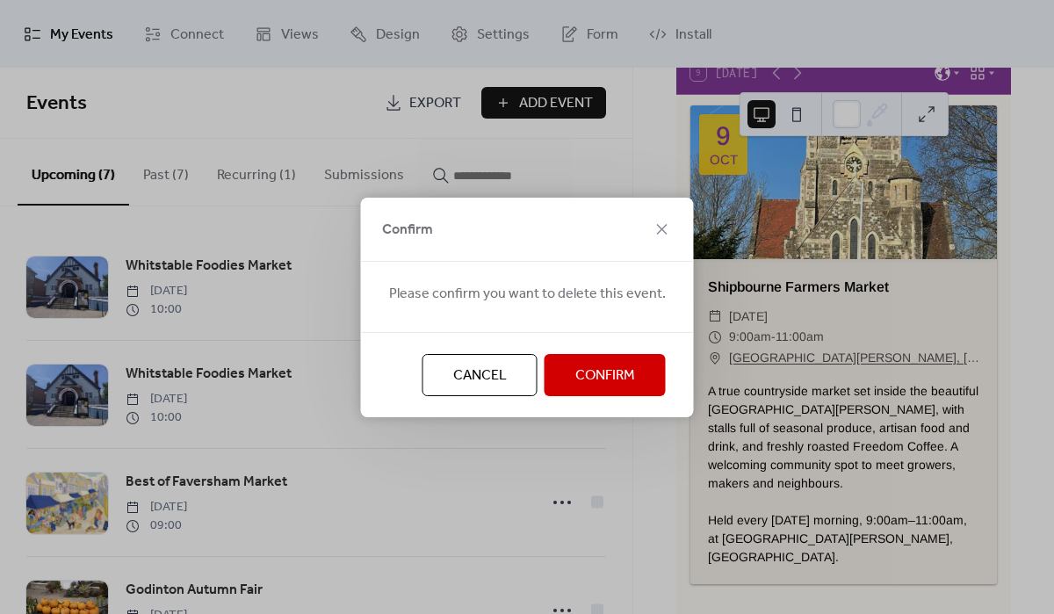
click at [584, 370] on span "Confirm" at bounding box center [606, 376] width 60 height 21
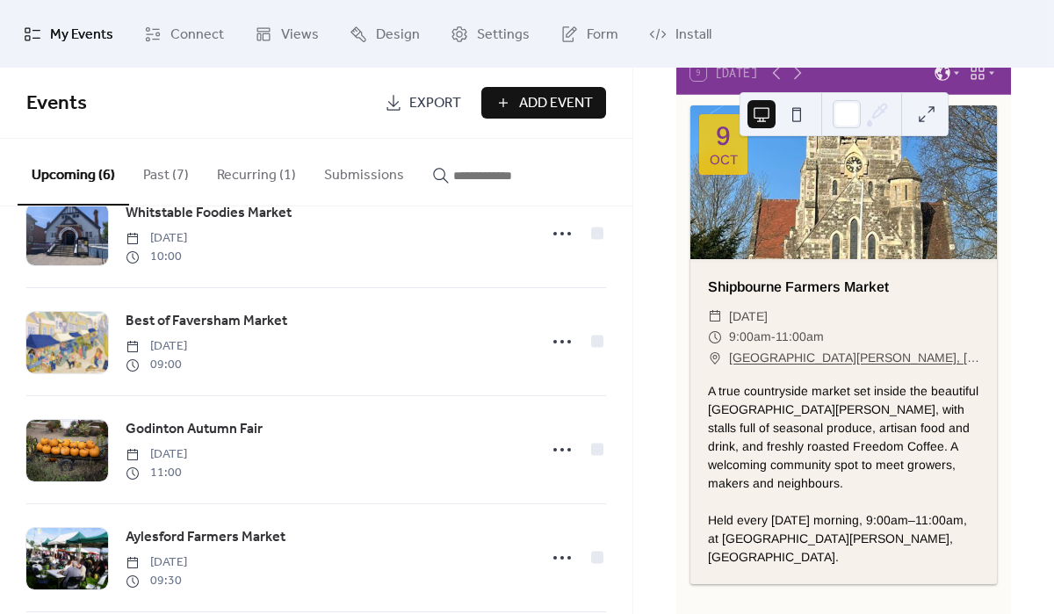
scroll to position [29, 0]
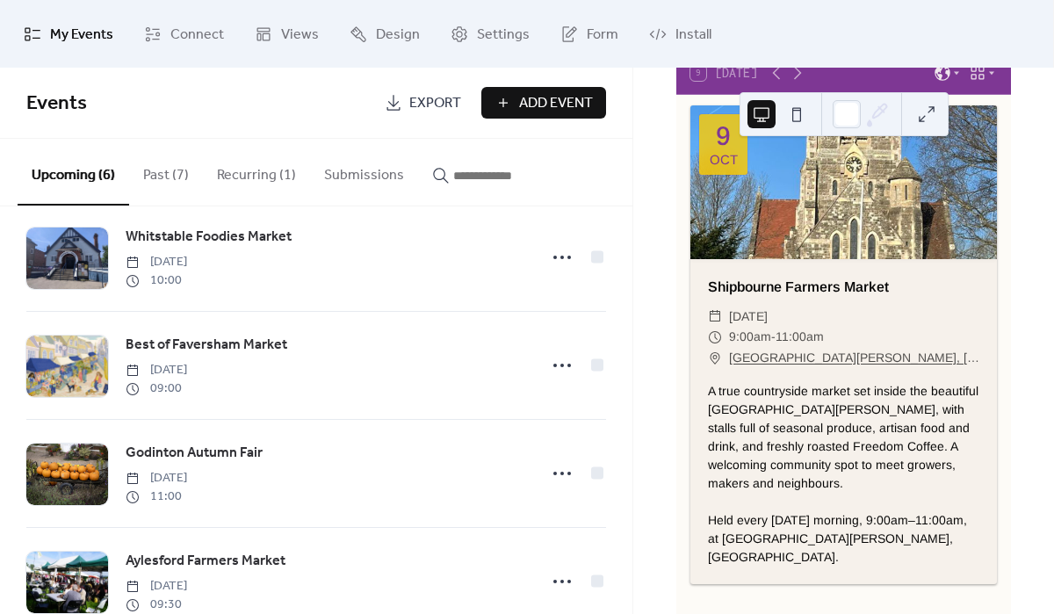
click at [162, 173] on button "Past (7)" at bounding box center [166, 171] width 74 height 65
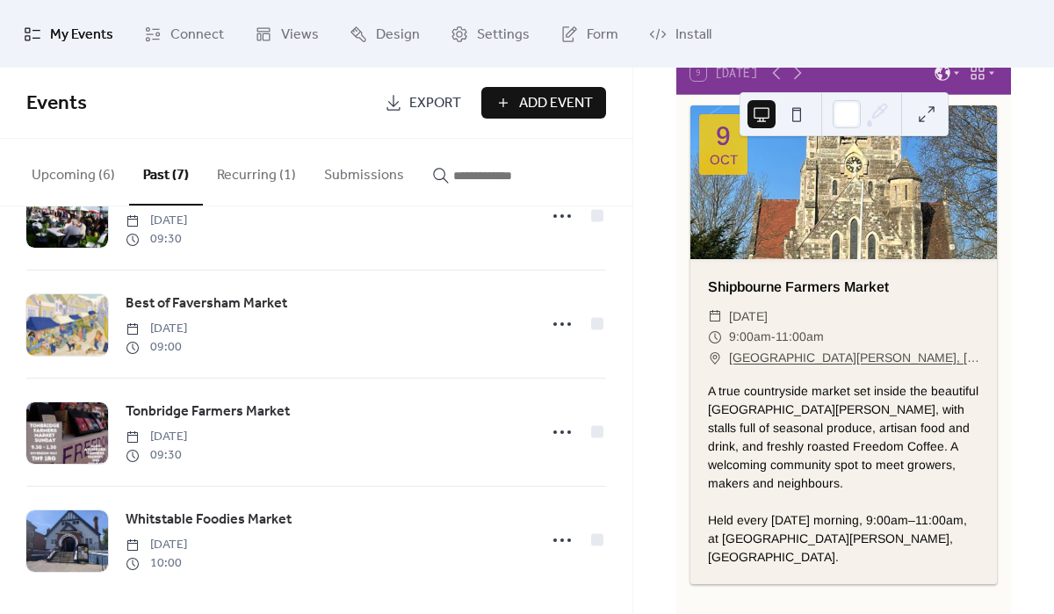
scroll to position [403, 0]
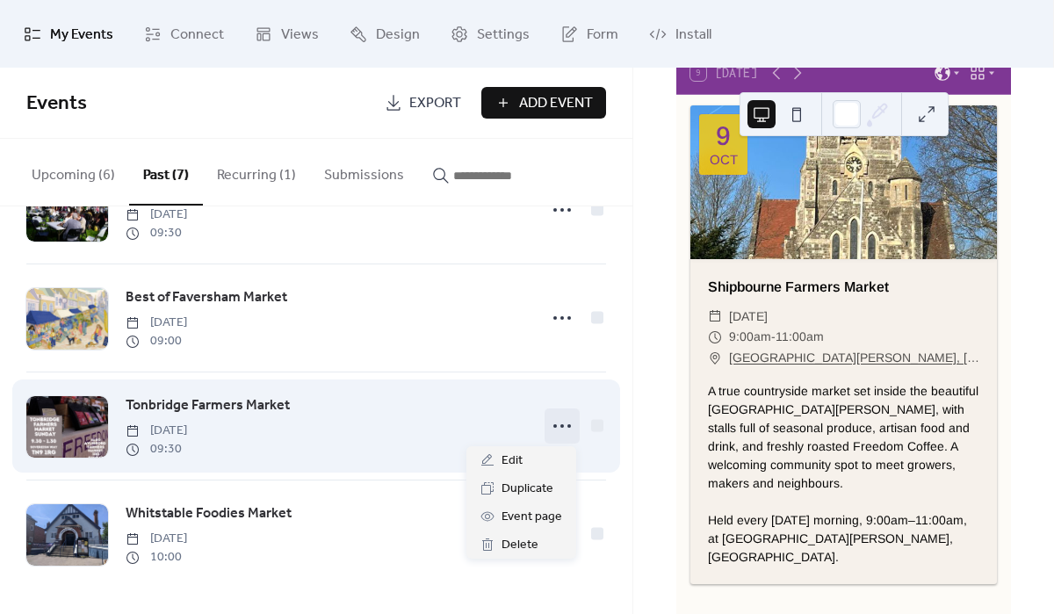
click at [549, 432] on icon at bounding box center [562, 426] width 28 height 28
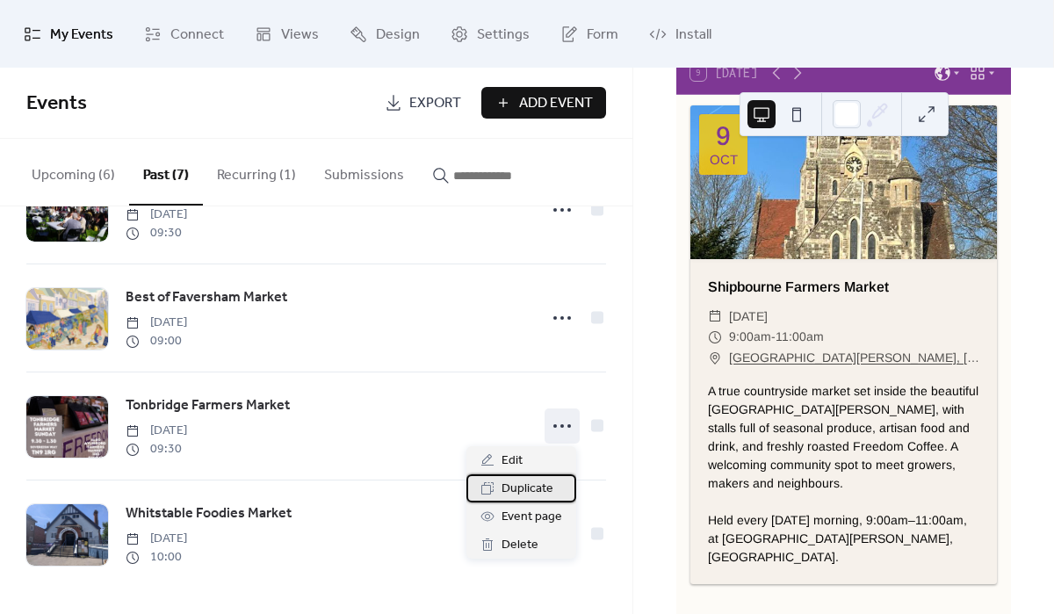
click at [507, 489] on span "Duplicate" at bounding box center [528, 489] width 52 height 21
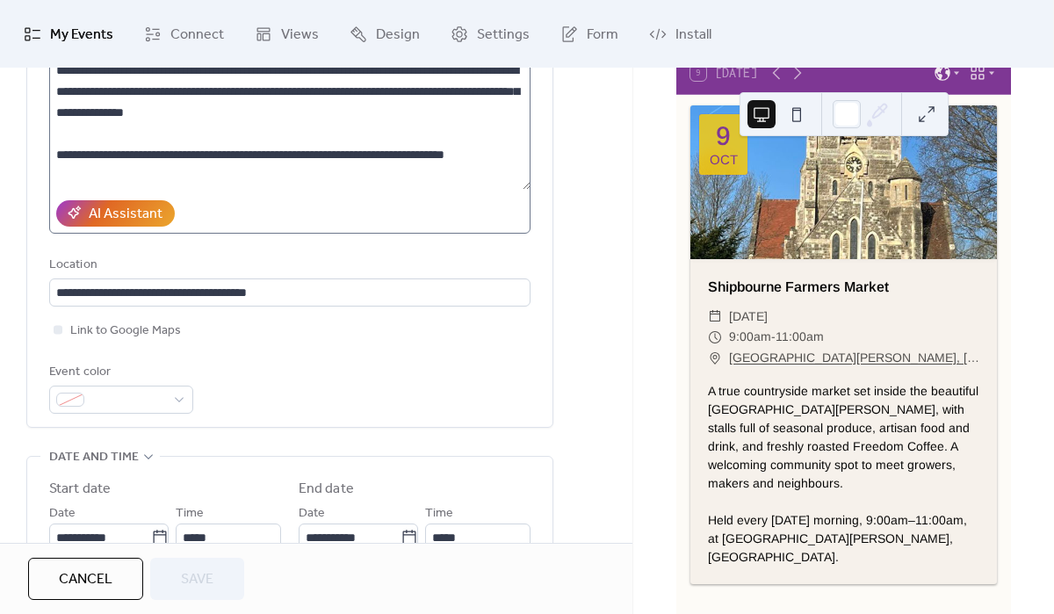
scroll to position [516, 0]
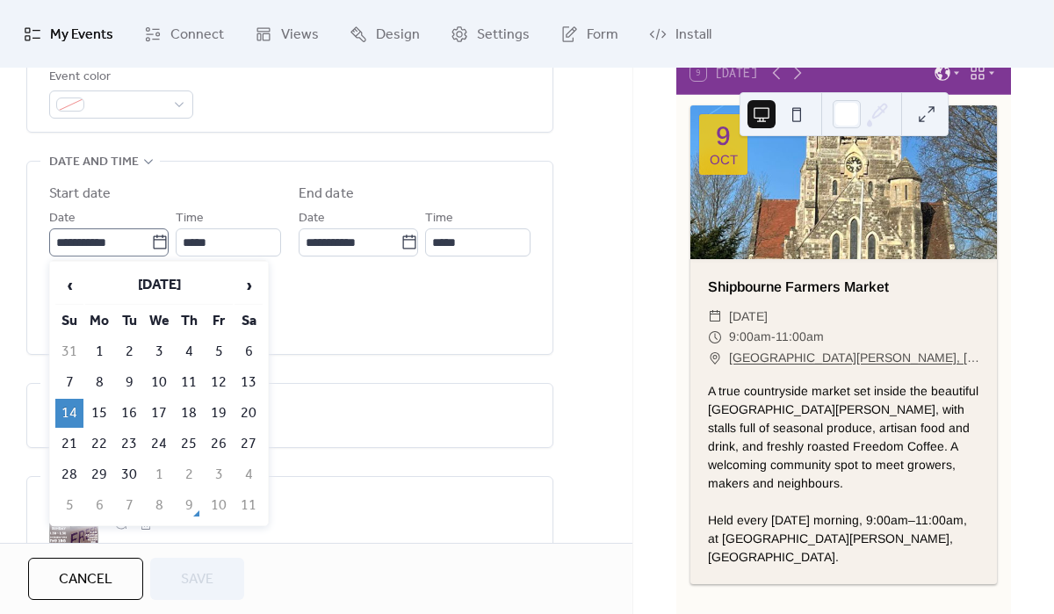
click at [151, 236] on icon at bounding box center [160, 243] width 18 height 18
click at [147, 236] on input "**********" at bounding box center [100, 242] width 102 height 28
click at [250, 281] on span "›" at bounding box center [248, 285] width 26 height 35
click at [62, 439] on td "19" at bounding box center [69, 444] width 28 height 29
type input "**********"
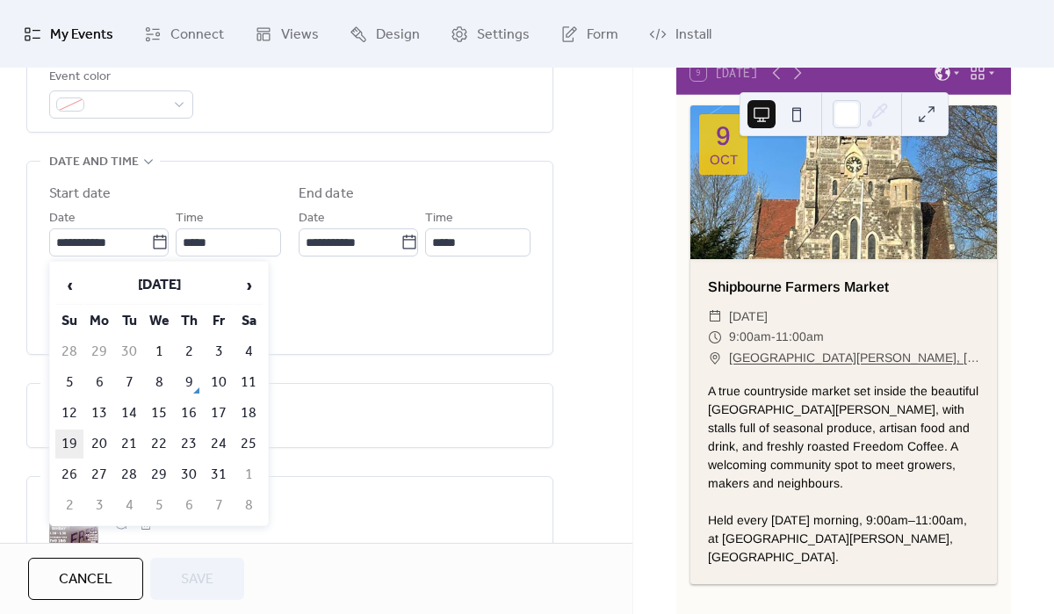
type input "**********"
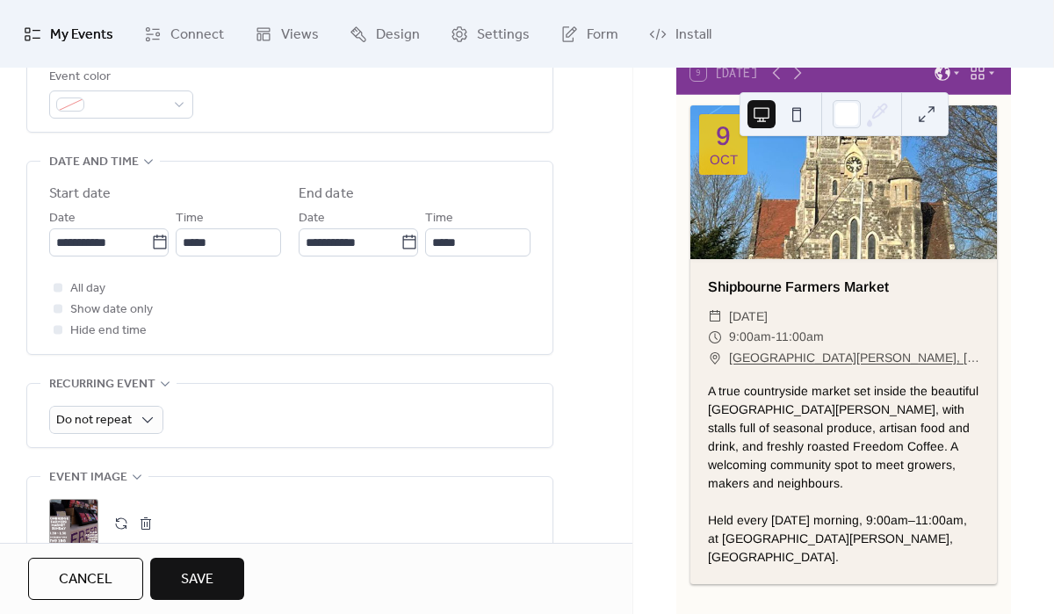
click at [211, 572] on span "Save" at bounding box center [197, 579] width 33 height 21
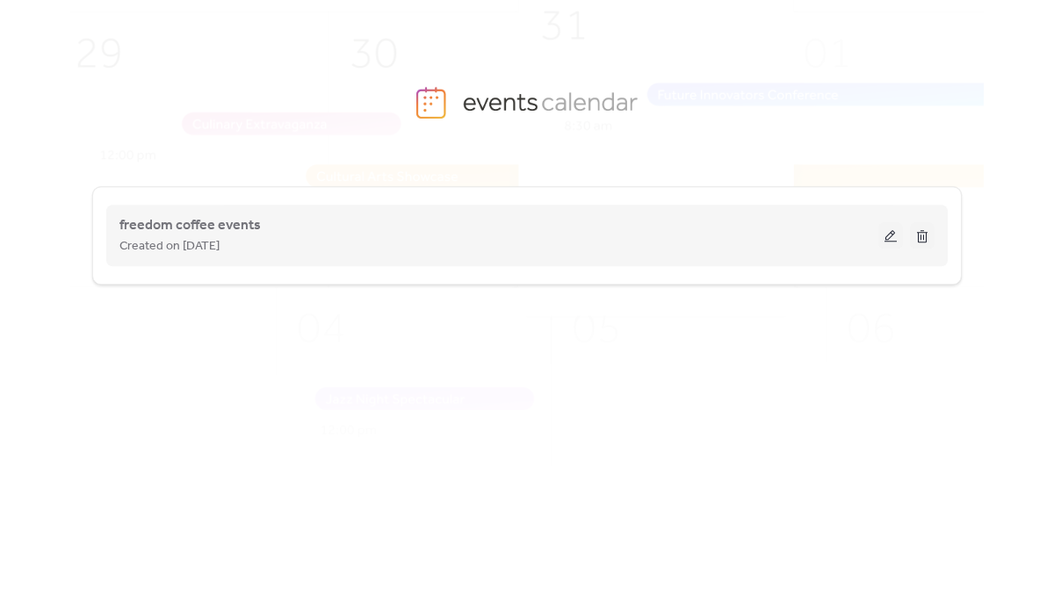
click at [894, 229] on button at bounding box center [891, 235] width 25 height 26
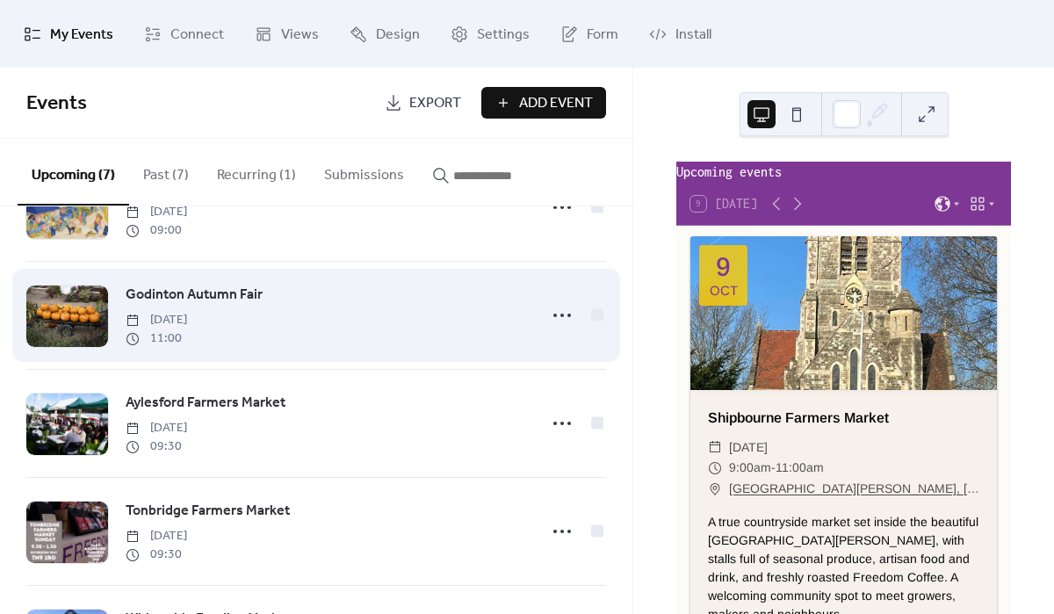
scroll to position [173, 0]
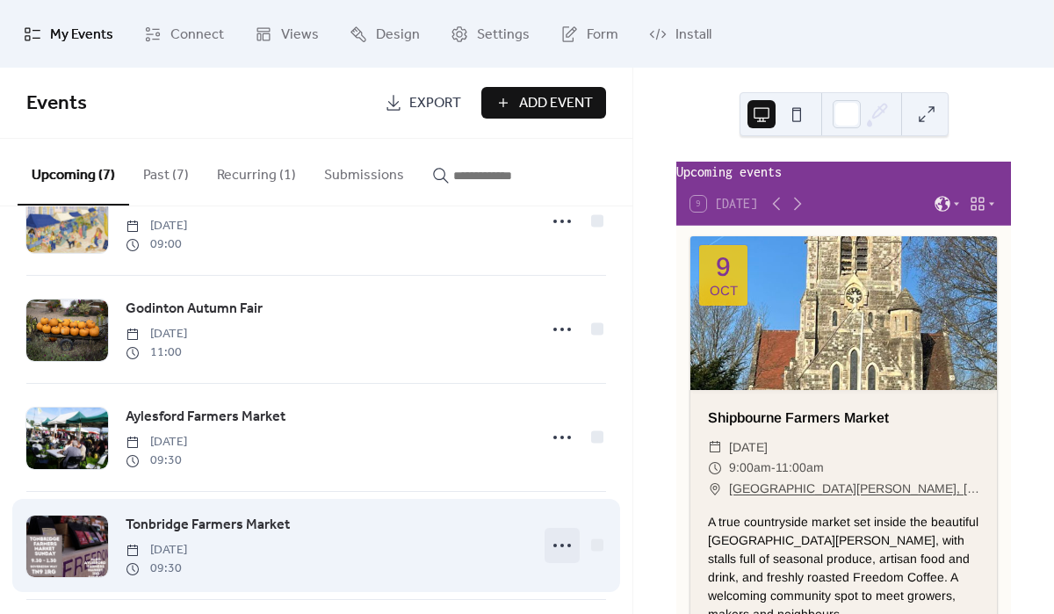
click at [554, 549] on icon at bounding box center [562, 546] width 28 height 28
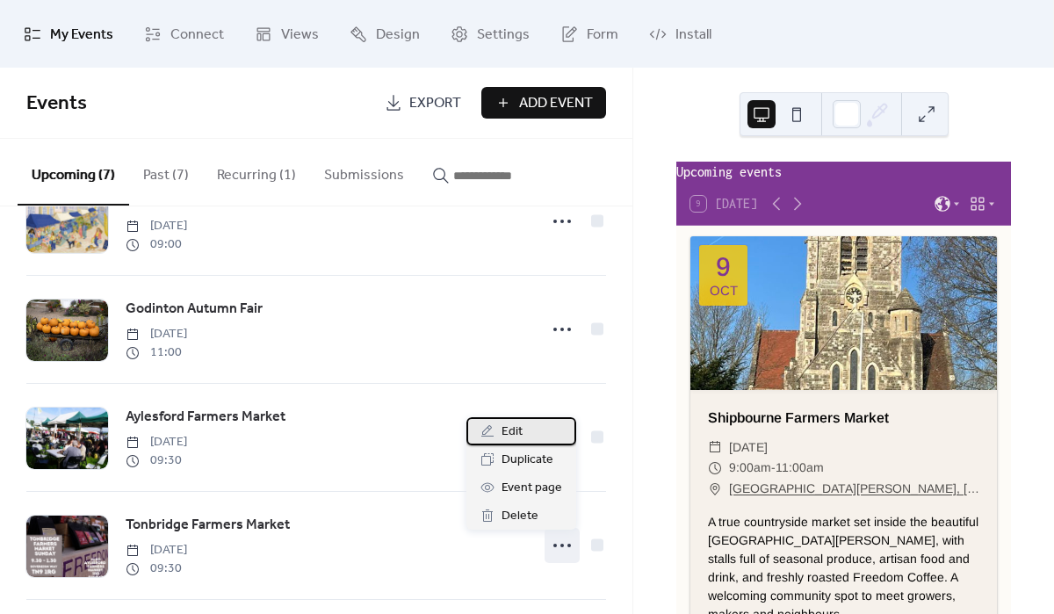
click at [522, 434] on div "Edit" at bounding box center [522, 431] width 110 height 28
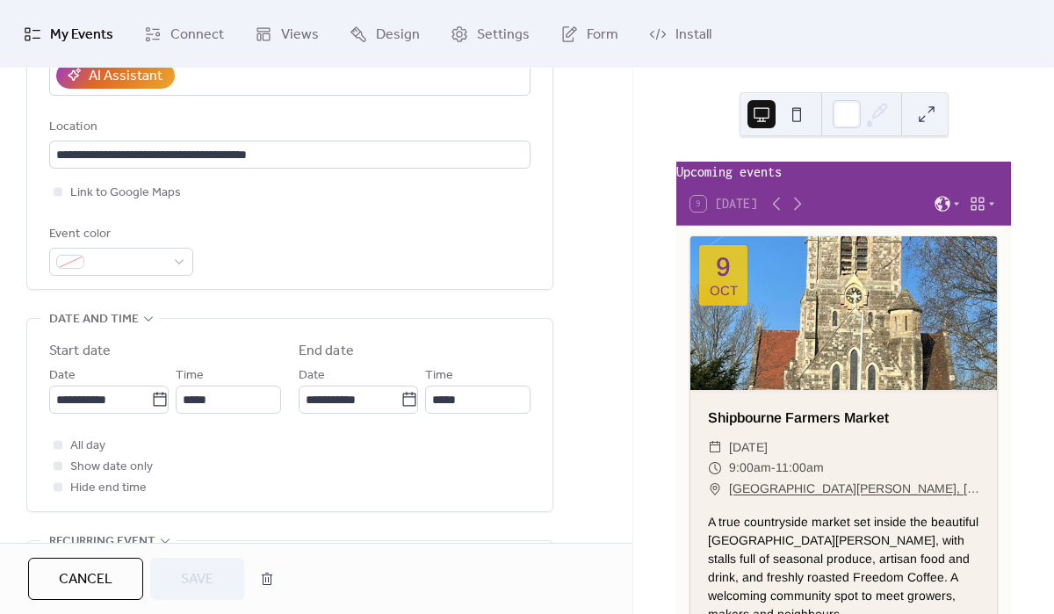
scroll to position [374, 0]
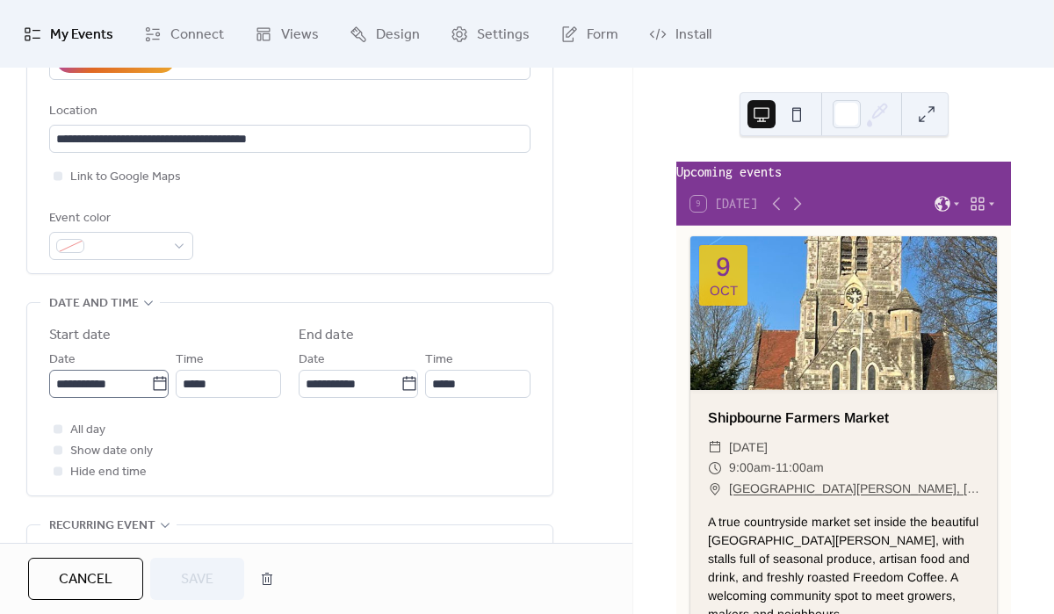
click at [154, 383] on icon at bounding box center [160, 384] width 18 height 18
click at [151, 383] on input "**********" at bounding box center [100, 384] width 102 height 28
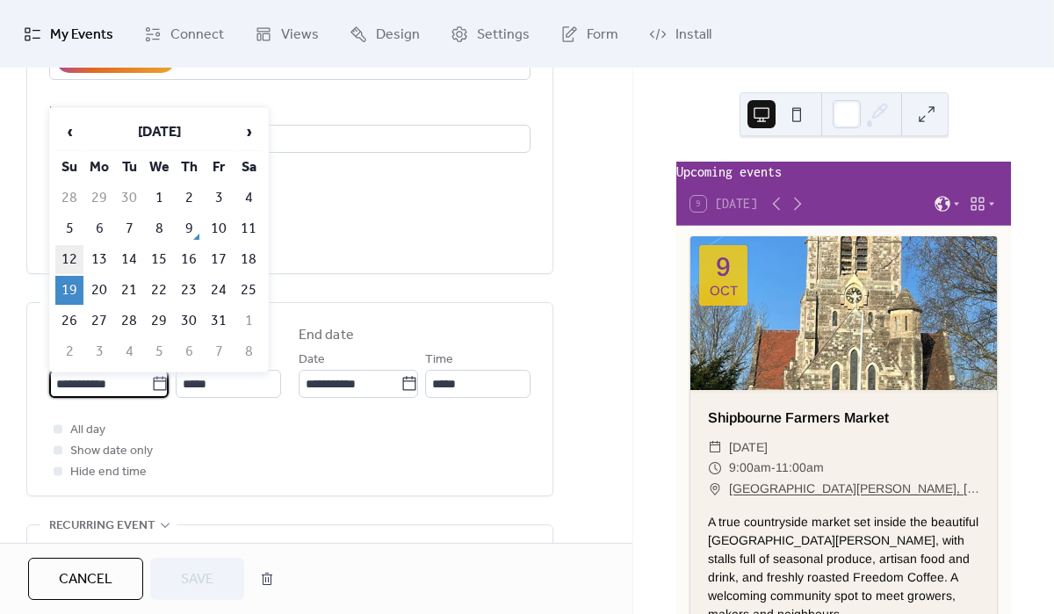
click at [66, 257] on td "12" at bounding box center [69, 259] width 28 height 29
type input "**********"
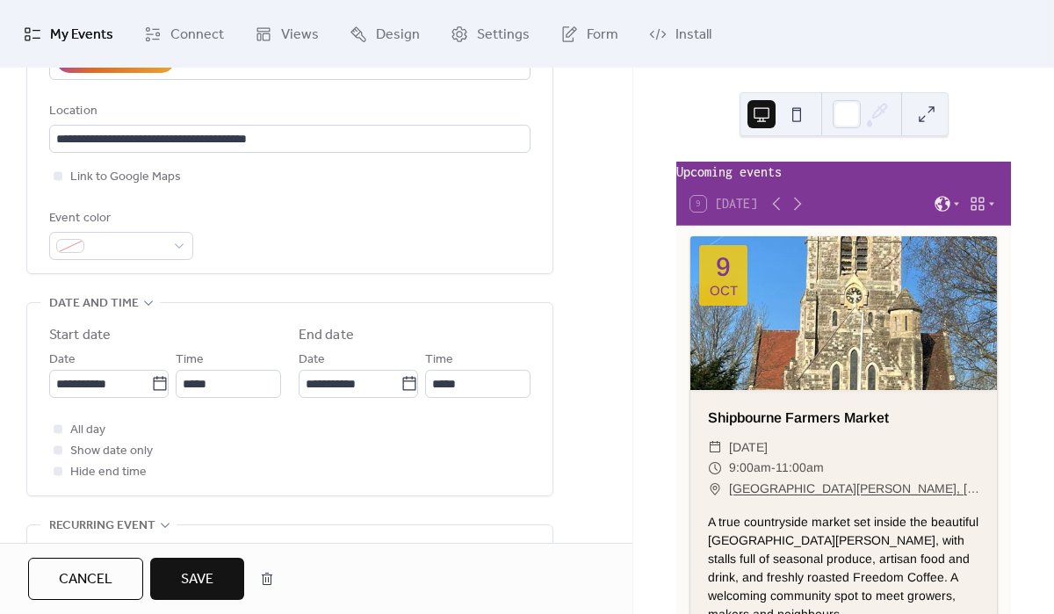
click at [209, 587] on span "Save" at bounding box center [197, 579] width 33 height 21
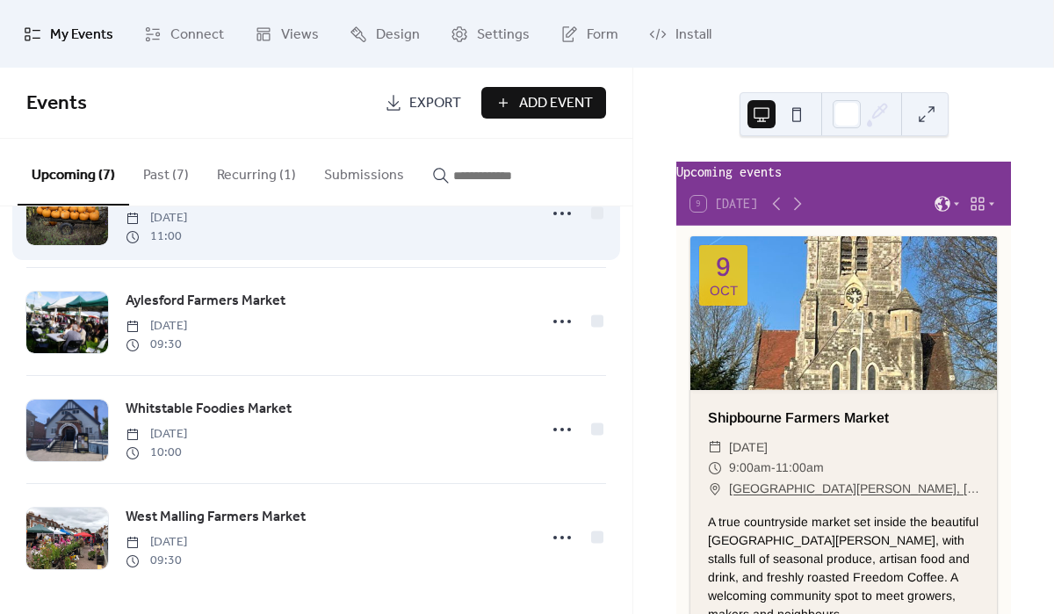
scroll to position [403, 0]
